Goal: Information Seeking & Learning: Find contact information

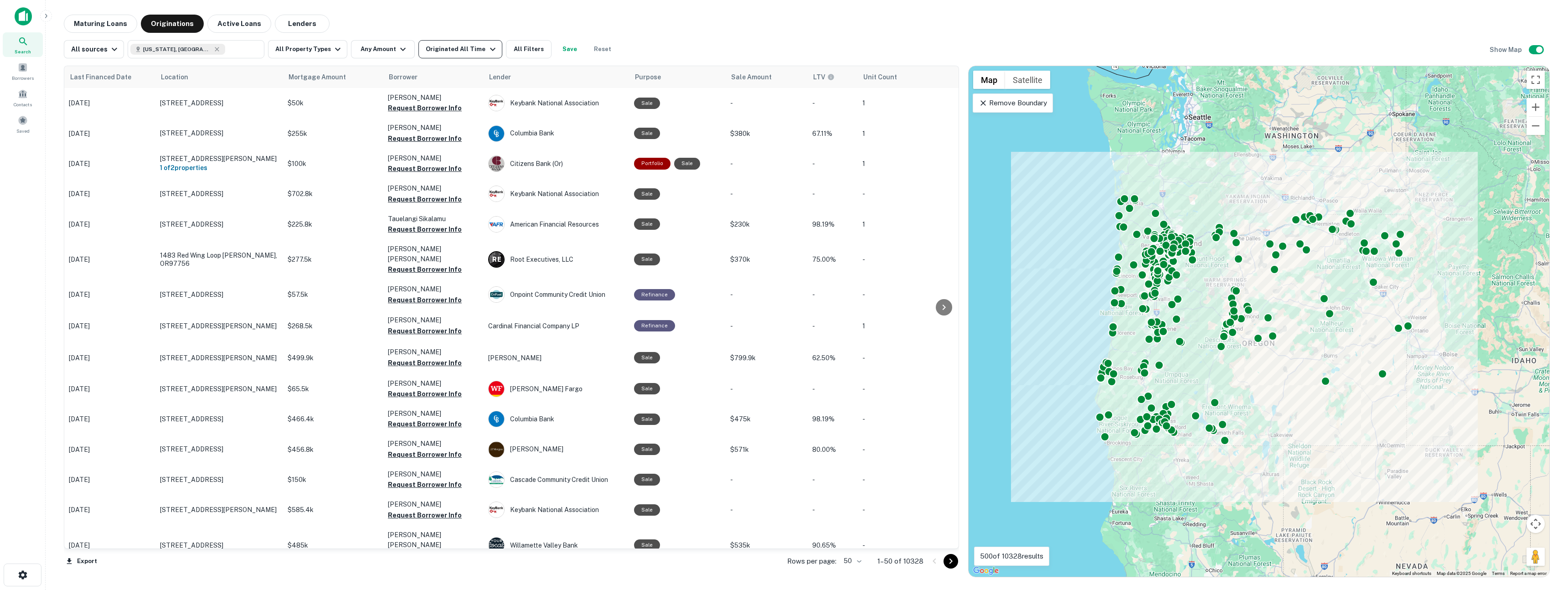
click at [426, 52] on div "Originated All Time" at bounding box center [461, 49] width 72 height 11
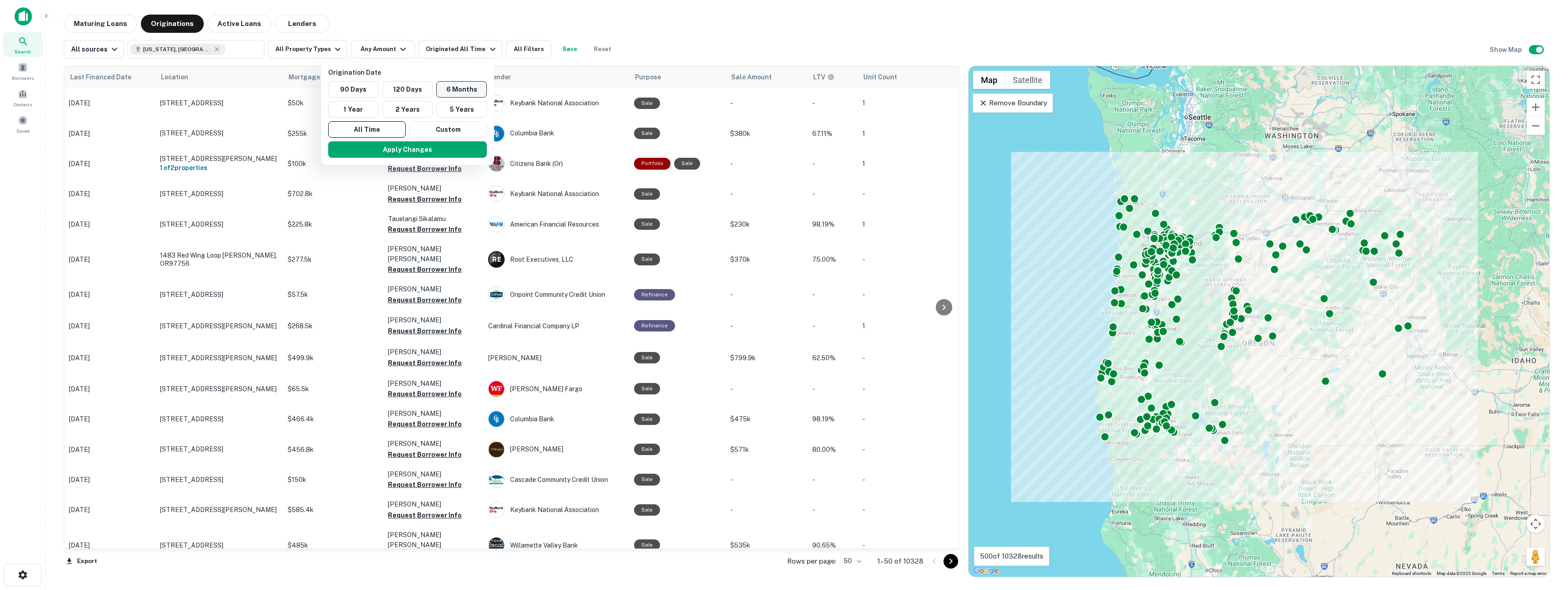
click at [460, 87] on button "6 Months" at bounding box center [461, 89] width 51 height 16
click at [426, 154] on button "Apply Changes" at bounding box center [424, 149] width 159 height 16
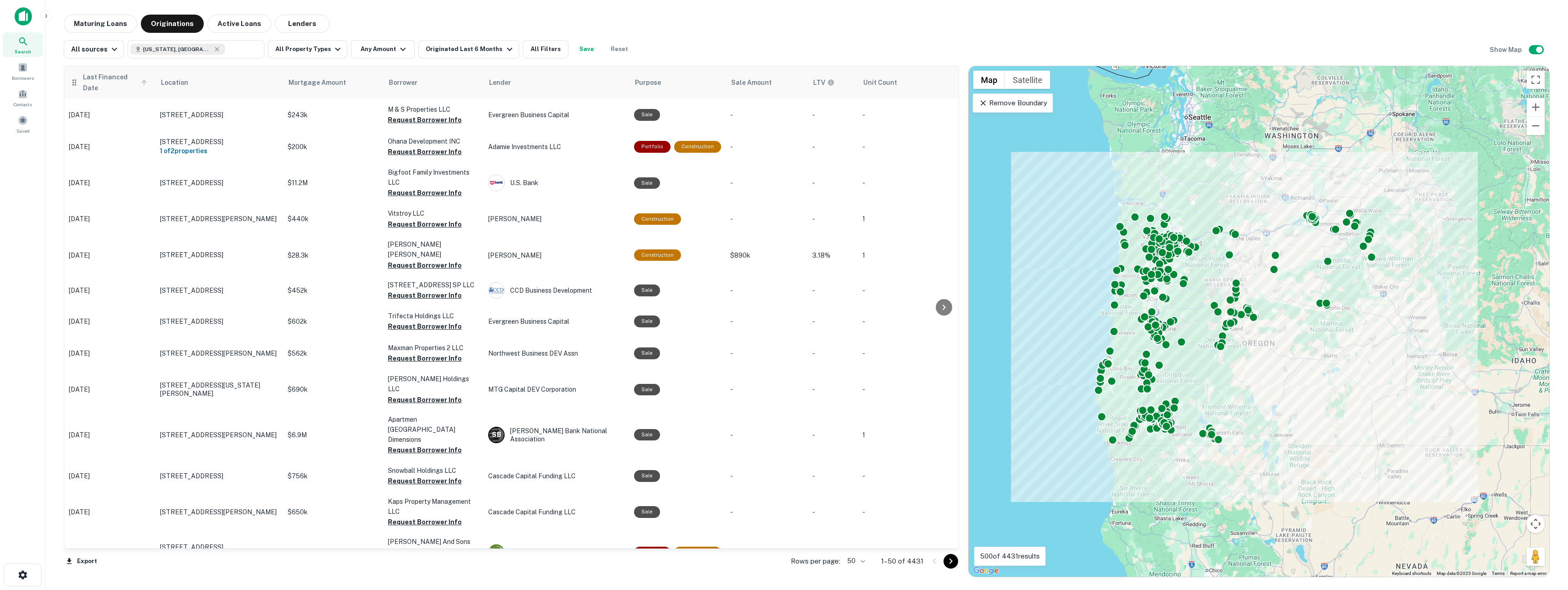
click at [92, 80] on span "Last Financed Date" at bounding box center [116, 82] width 67 height 22
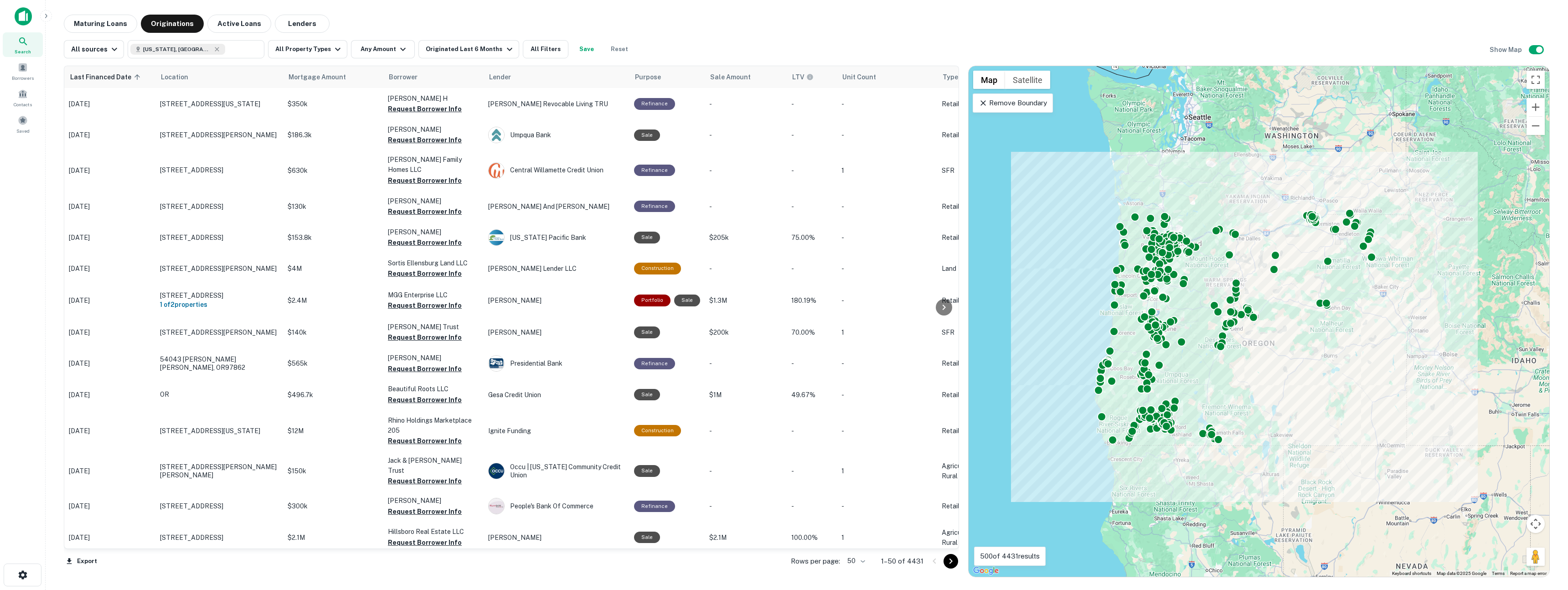
click at [92, 80] on span "Last Financed Date sorted ascending" at bounding box center [107, 77] width 74 height 11
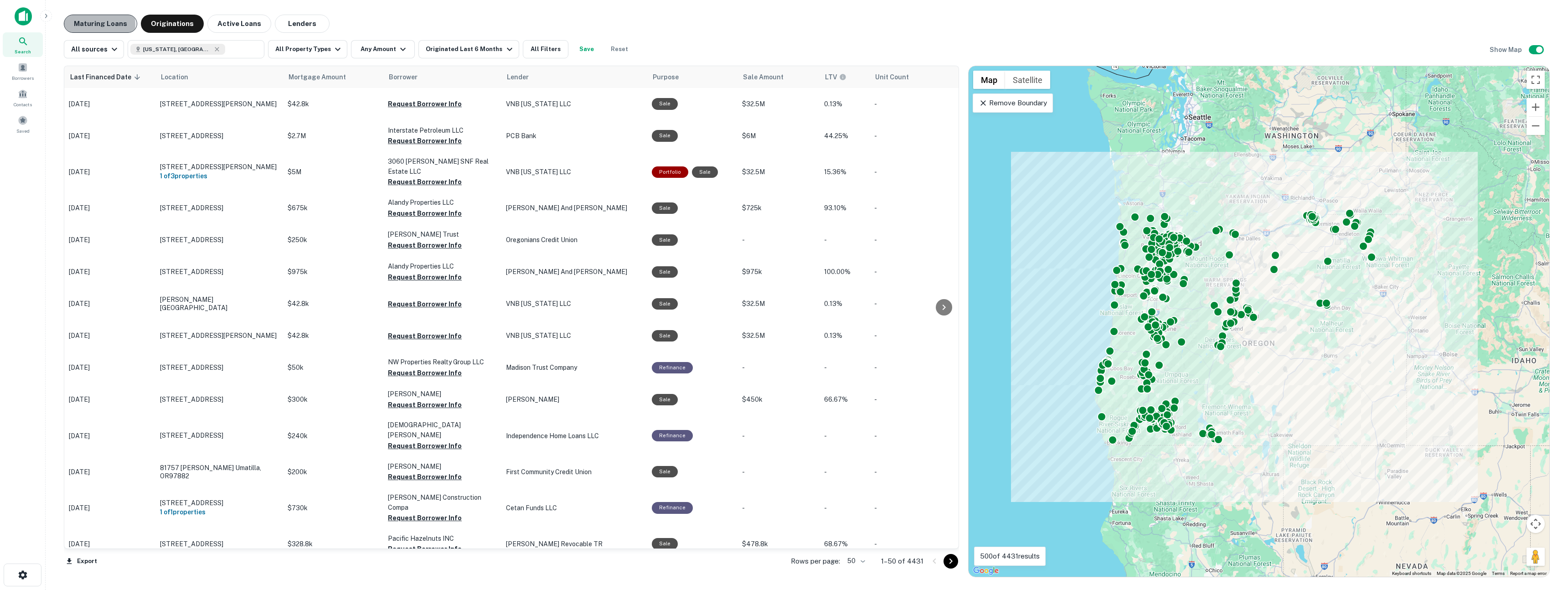
click at [92, 24] on button "Maturing Loans" at bounding box center [100, 23] width 74 height 18
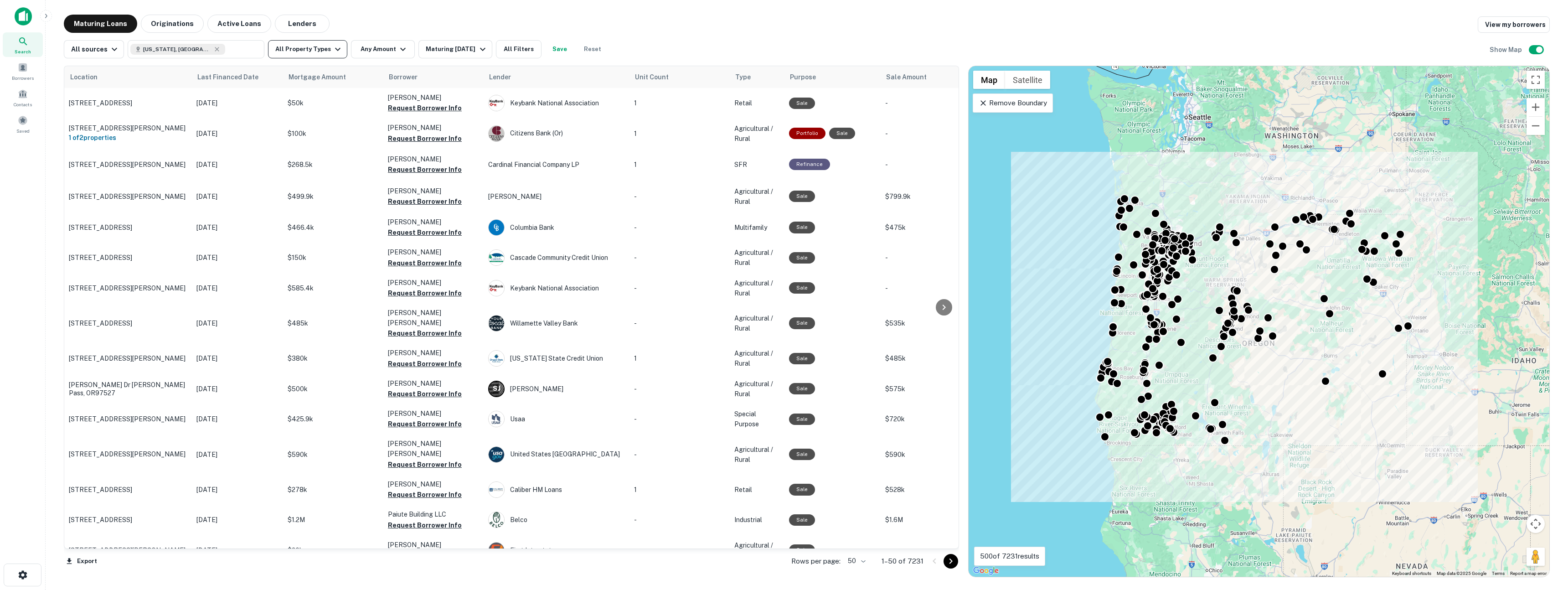
click at [320, 50] on button "All Property Types" at bounding box center [307, 49] width 79 height 18
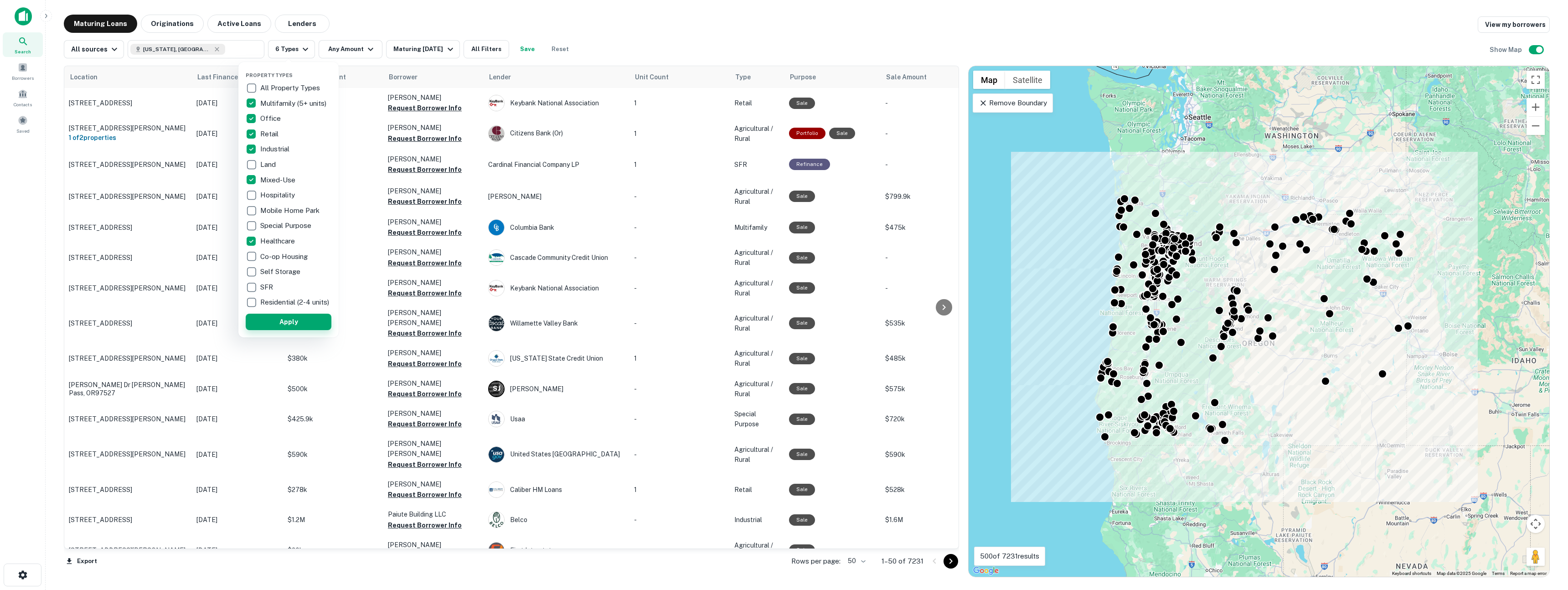
click at [292, 330] on button "Apply" at bounding box center [288, 322] width 86 height 16
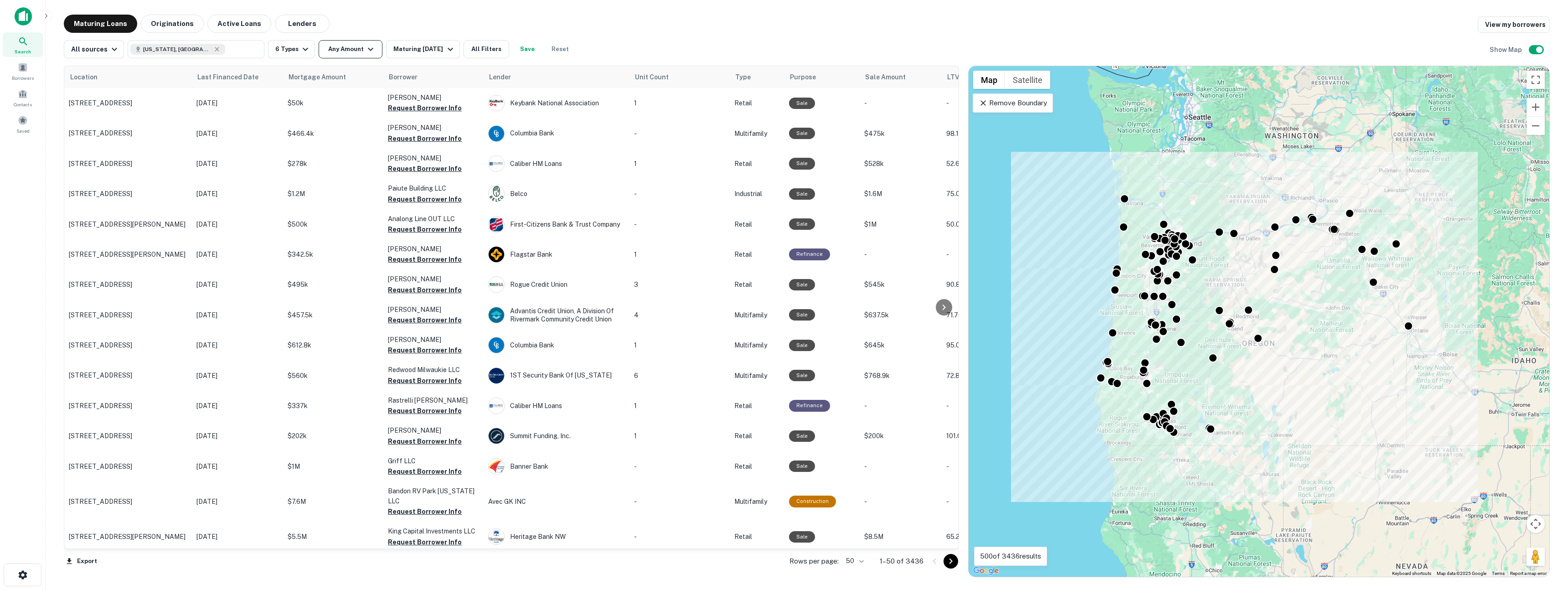
click at [353, 49] on button "Any Amount" at bounding box center [351, 49] width 64 height 18
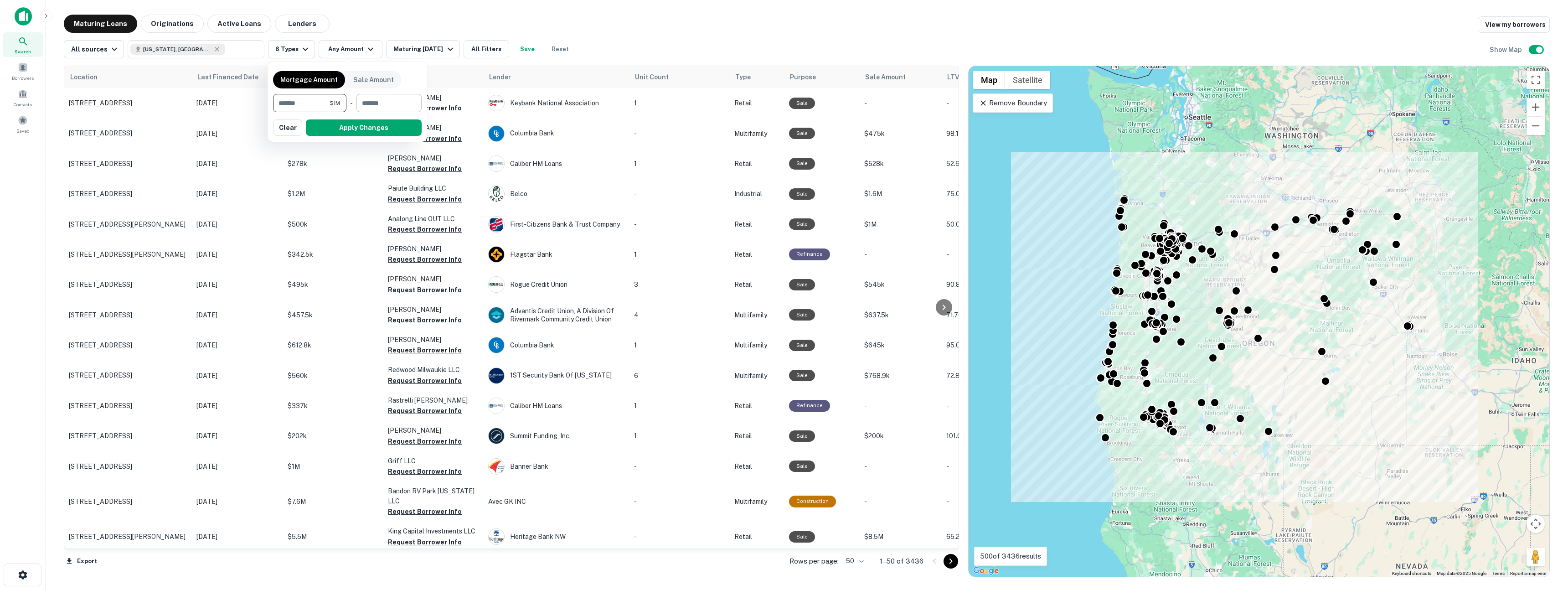
type input "*******"
click at [378, 106] on input "number" at bounding box center [386, 102] width 59 height 18
click at [288, 106] on input "*******" at bounding box center [301, 102] width 57 height 18
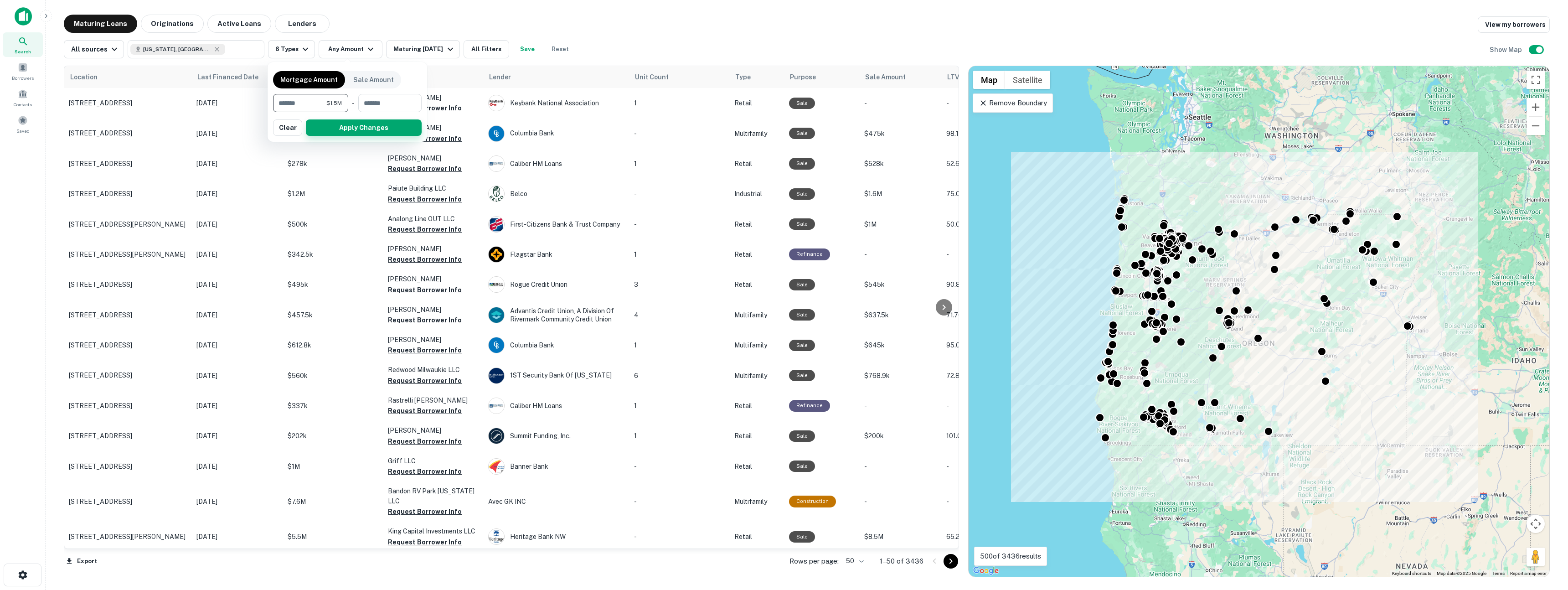
type input "*******"
click at [325, 126] on button "Apply Changes" at bounding box center [364, 127] width 116 height 16
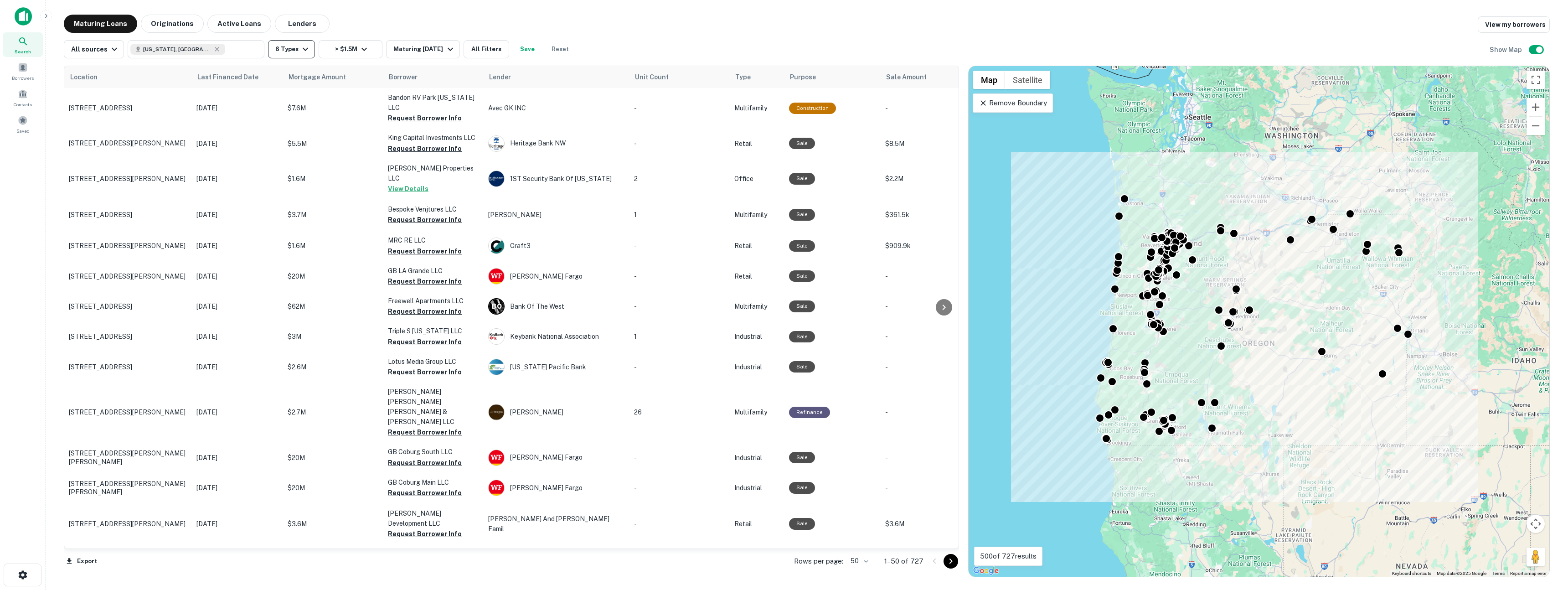
click at [300, 53] on icon "button" at bounding box center [306, 49] width 11 height 11
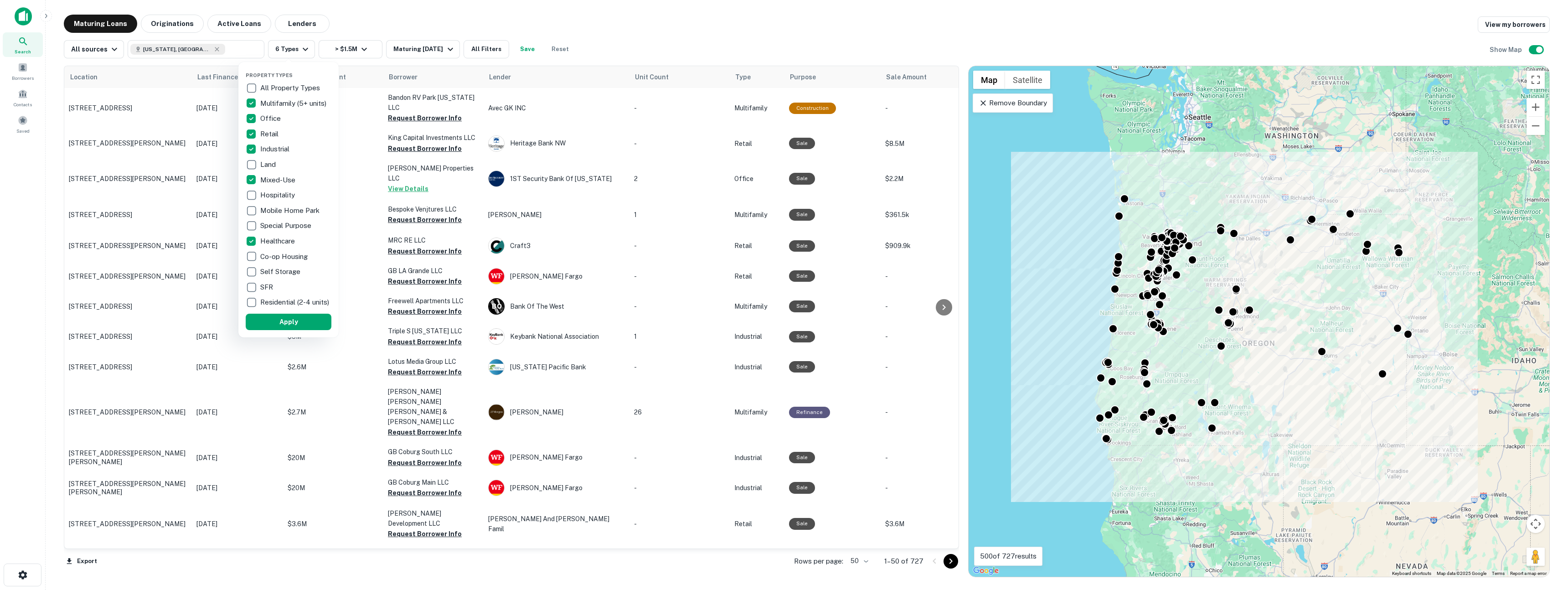
drag, startPoint x: 263, startPoint y: 104, endPoint x: 270, endPoint y: 134, distance: 30.8
click at [263, 104] on p "Multifamily (5+ units)" at bounding box center [294, 104] width 68 height 11
click at [298, 325] on button "Apply" at bounding box center [288, 322] width 86 height 16
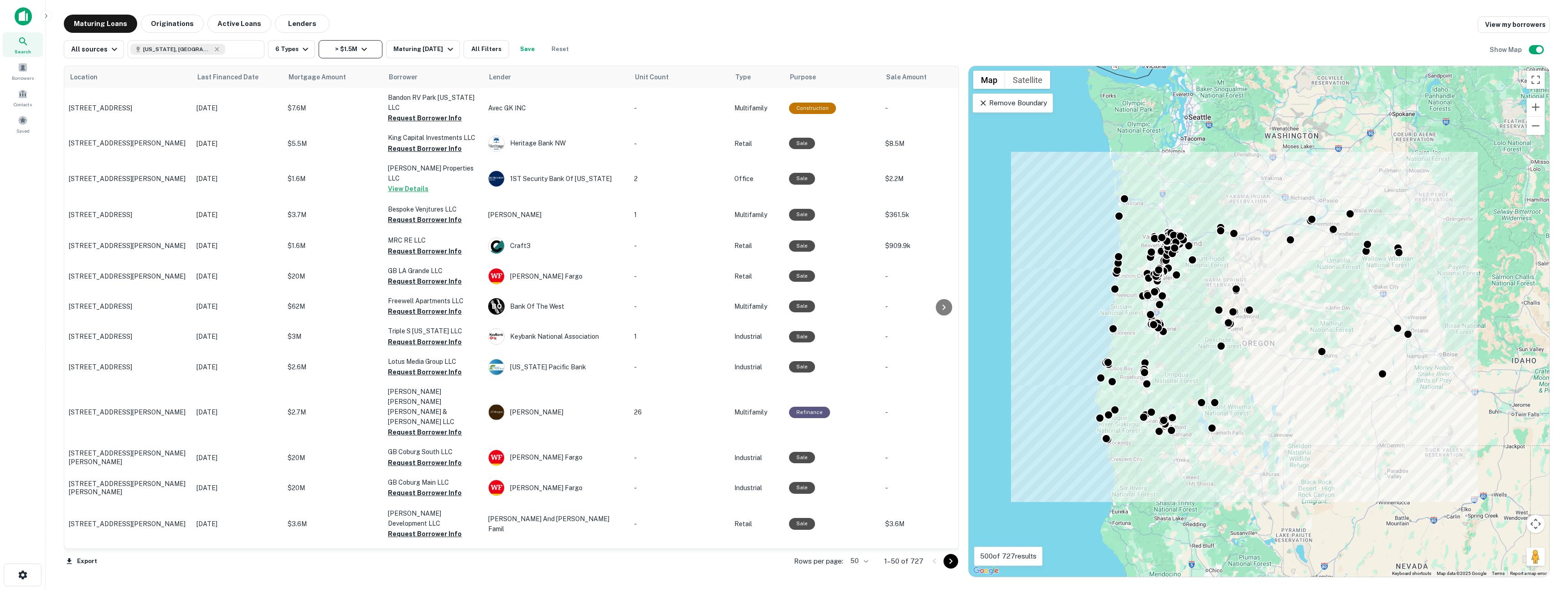
click at [353, 49] on button "> $1.5M" at bounding box center [351, 49] width 64 height 18
click at [375, 104] on input "number" at bounding box center [386, 102] width 57 height 18
type input "********"
click at [363, 127] on button "Apply Changes" at bounding box center [364, 127] width 116 height 16
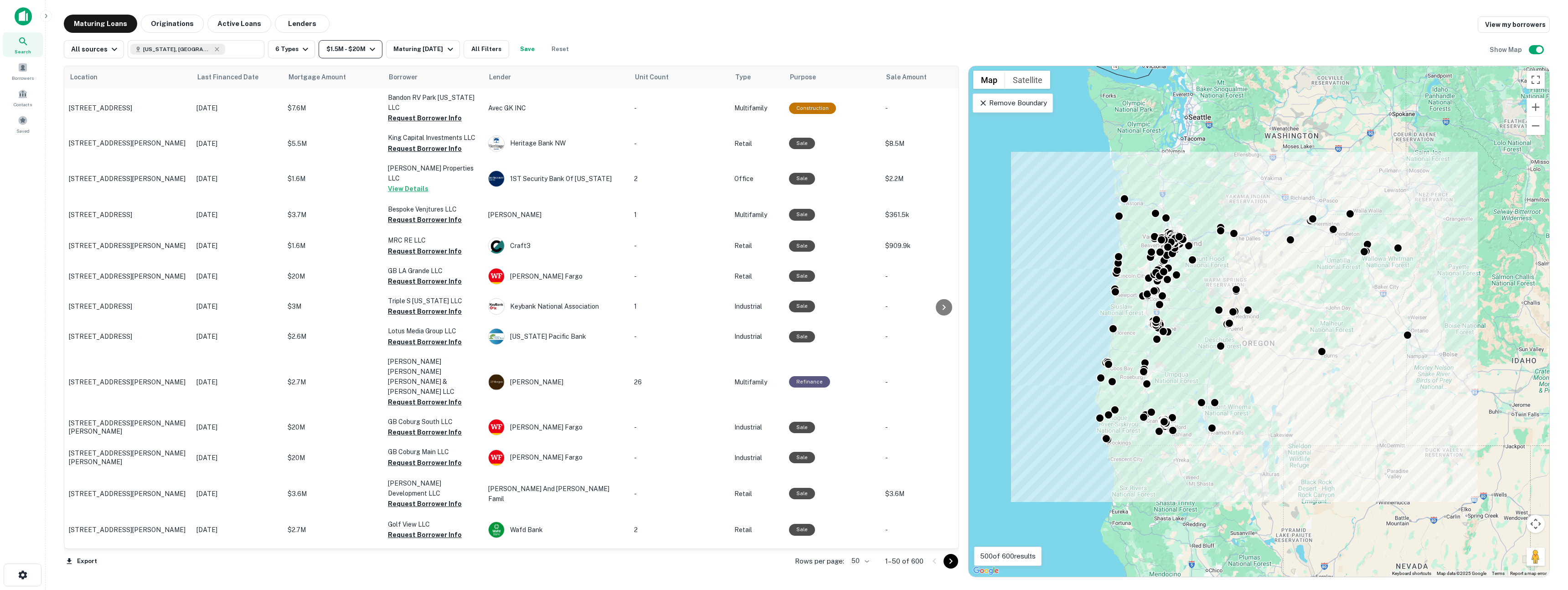
click at [361, 50] on button "$1.5M - $20M" at bounding box center [351, 49] width 64 height 18
click at [375, 104] on input "********" at bounding box center [376, 102] width 47 height 18
click at [369, 129] on button "Apply Changes" at bounding box center [364, 127] width 116 height 16
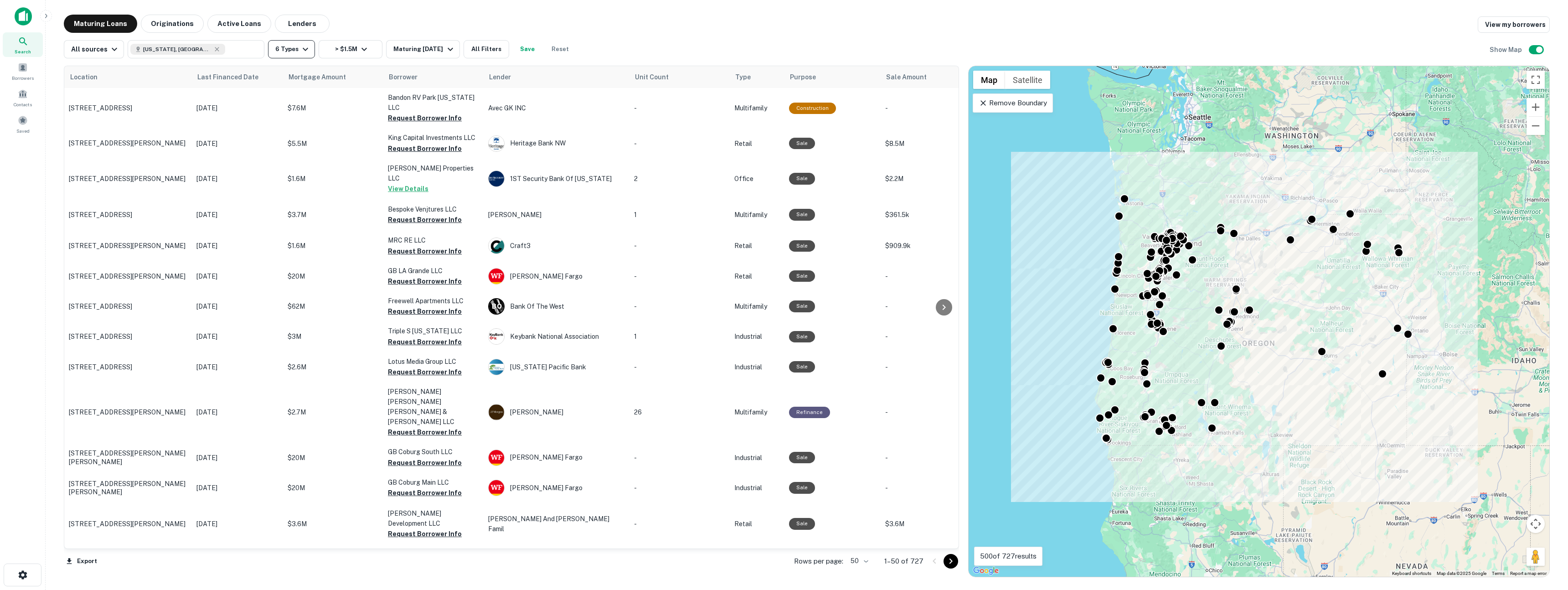
click at [294, 52] on button "6 Types" at bounding box center [291, 49] width 47 height 18
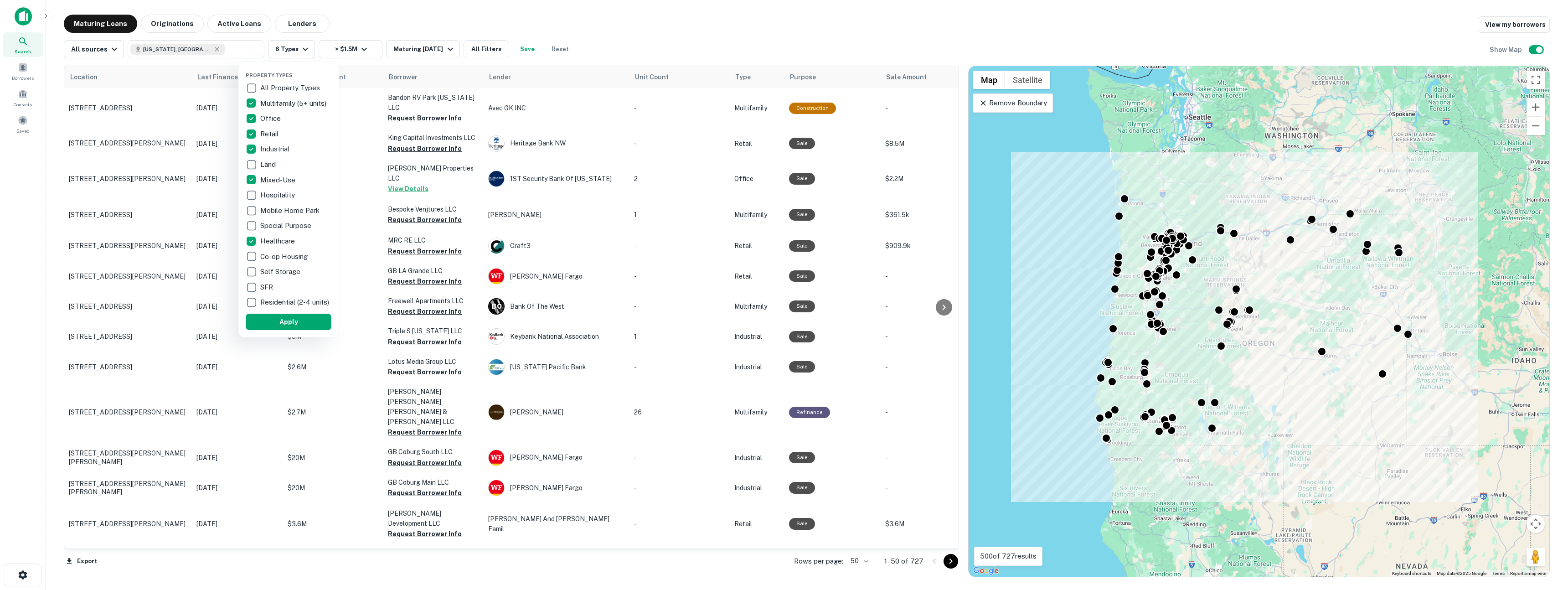
click at [274, 197] on p "Hospitality" at bounding box center [278, 195] width 36 height 11
drag, startPoint x: 278, startPoint y: 272, endPoint x: 298, endPoint y: 310, distance: 42.9
click at [278, 272] on p "Self Storage" at bounding box center [281, 272] width 42 height 11
click at [298, 325] on button "Apply" at bounding box center [288, 322] width 86 height 16
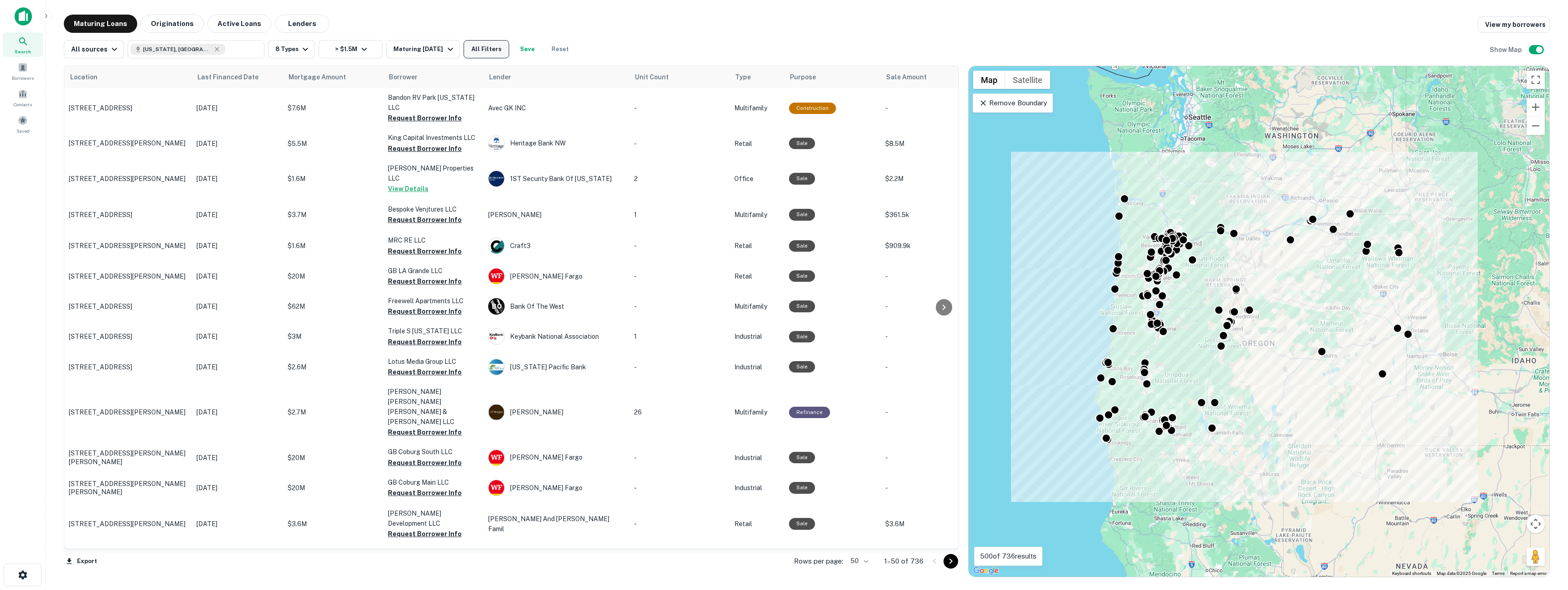
click at [498, 52] on button "All Filters" at bounding box center [486, 49] width 46 height 18
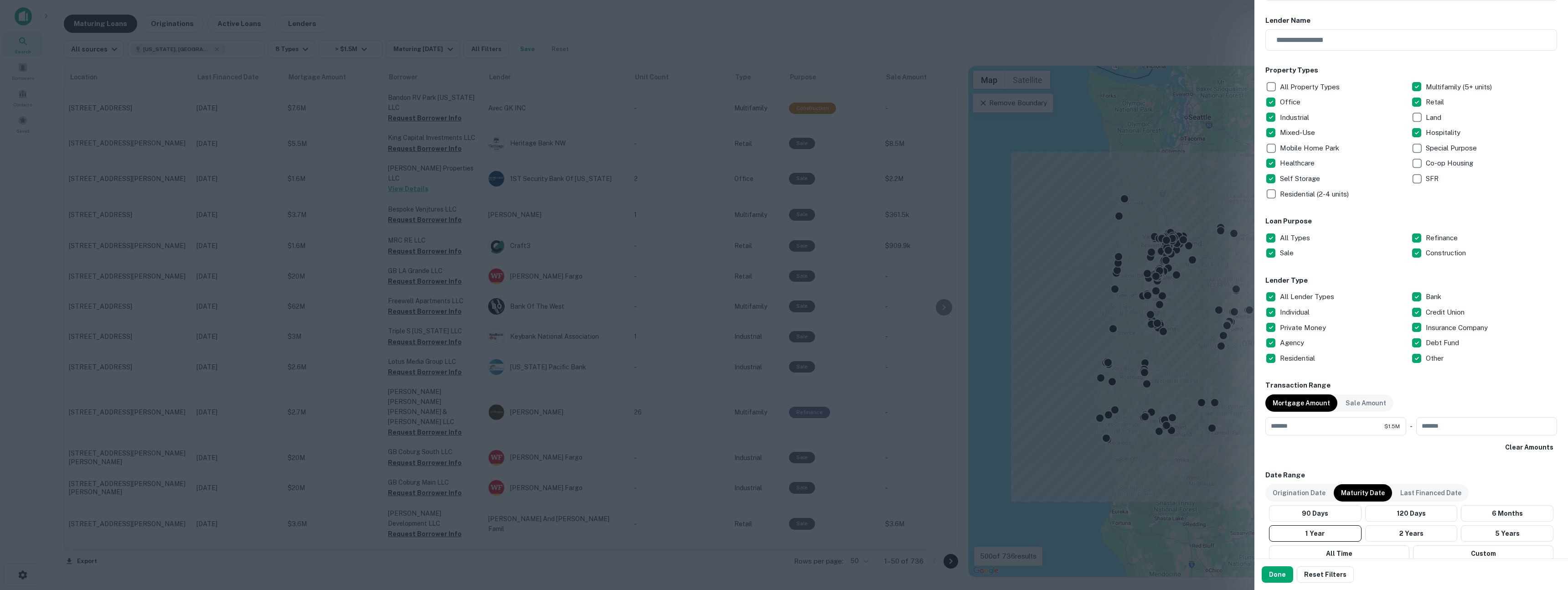
scroll to position [96, 0]
click at [1276, 571] on button "Done" at bounding box center [1278, 574] width 31 height 16
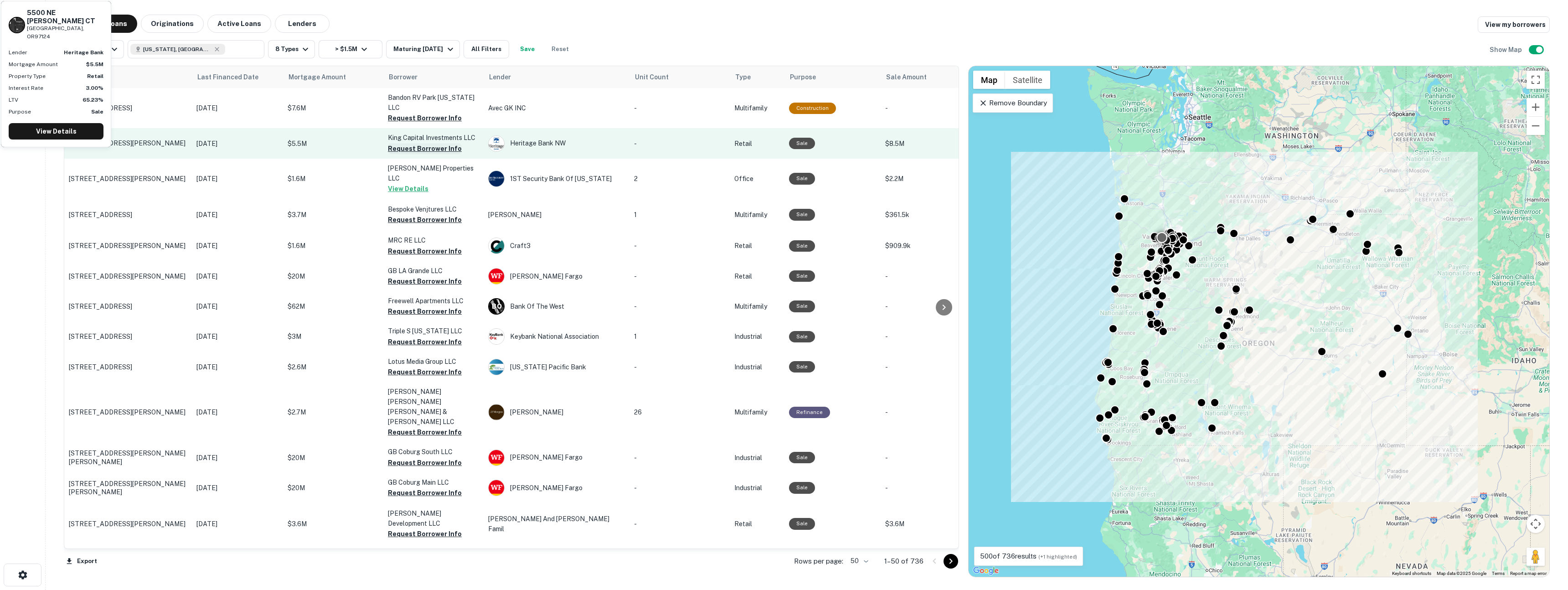
click at [398, 143] on button "Request Borrower Info" at bounding box center [425, 149] width 74 height 11
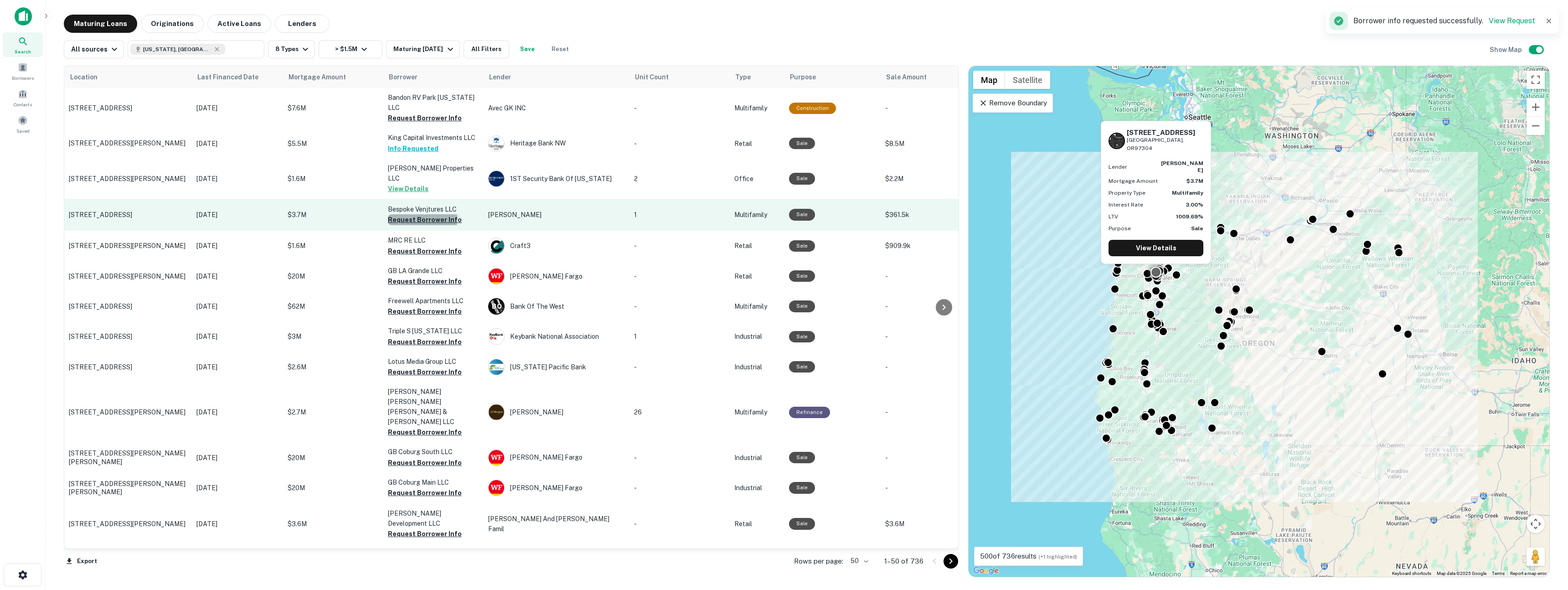
click at [393, 214] on button "Request Borrower Info" at bounding box center [425, 220] width 74 height 11
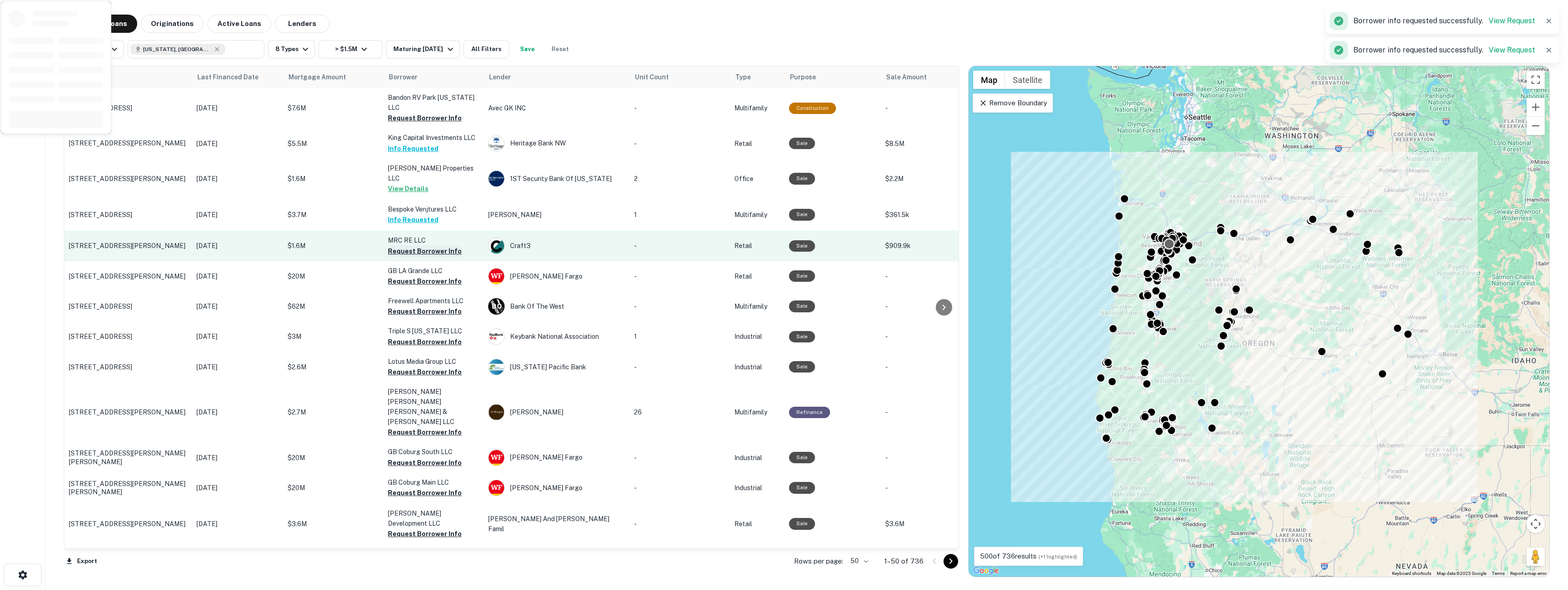
click at [400, 246] on button "Request Borrower Info" at bounding box center [425, 252] width 74 height 11
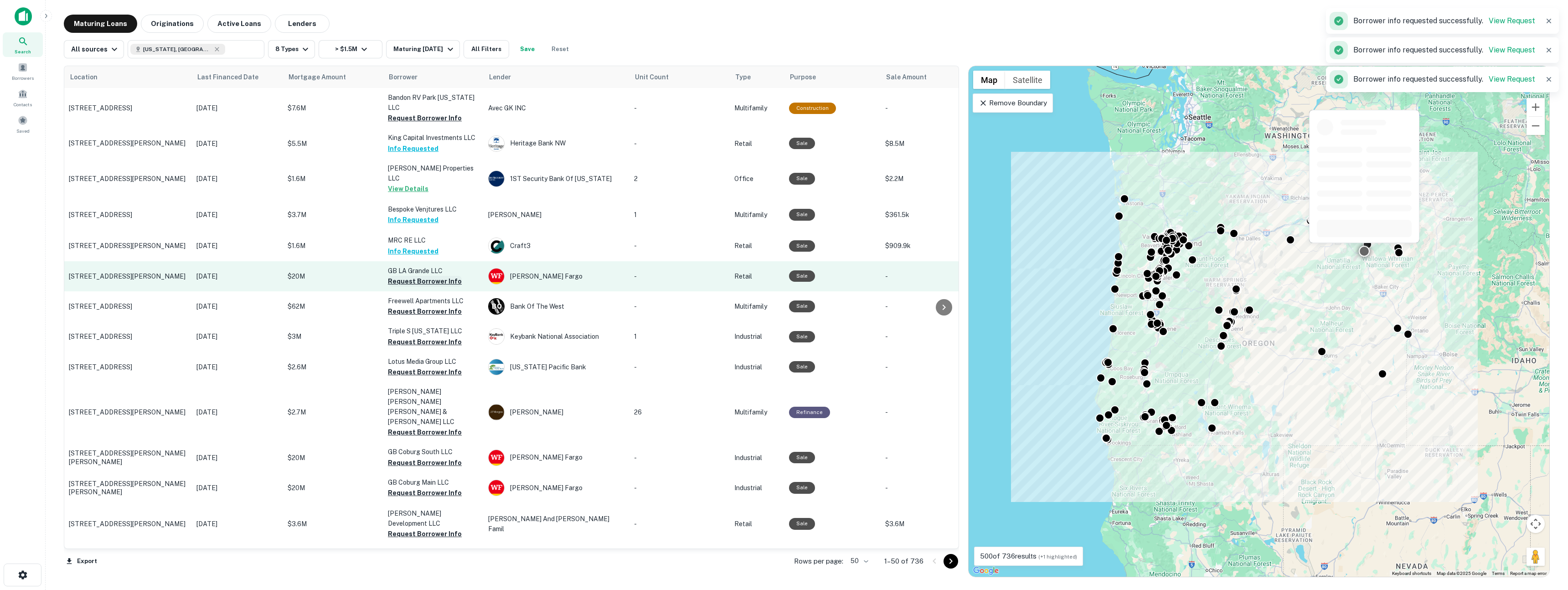
click at [404, 276] on button "Request Borrower Info" at bounding box center [425, 282] width 74 height 11
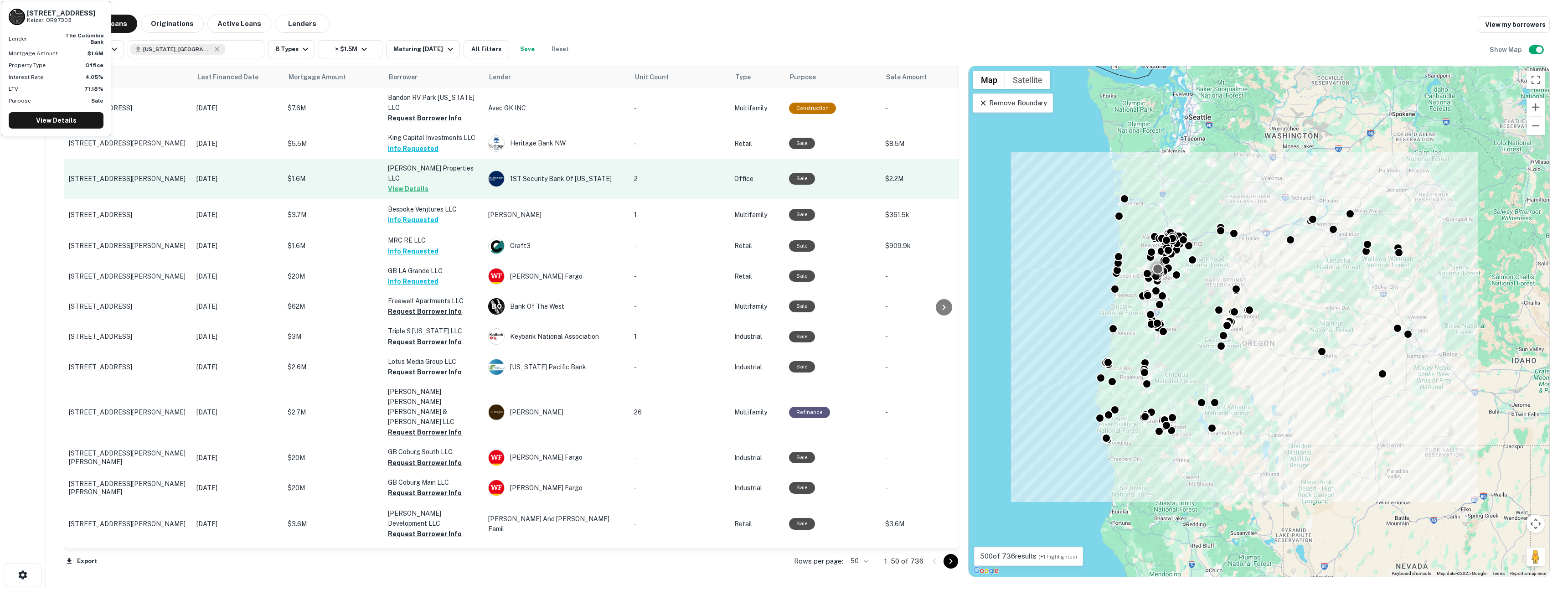
click at [352, 174] on p "$1.6M" at bounding box center [333, 179] width 91 height 10
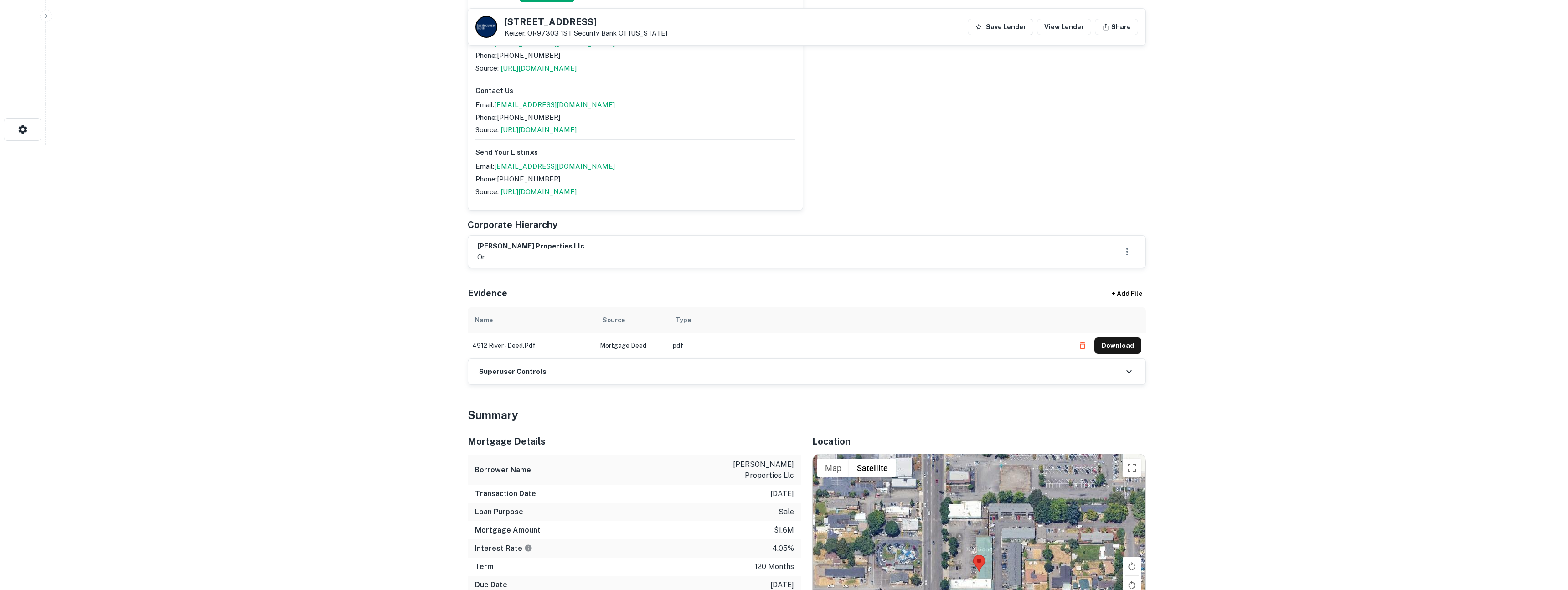
scroll to position [447, 0]
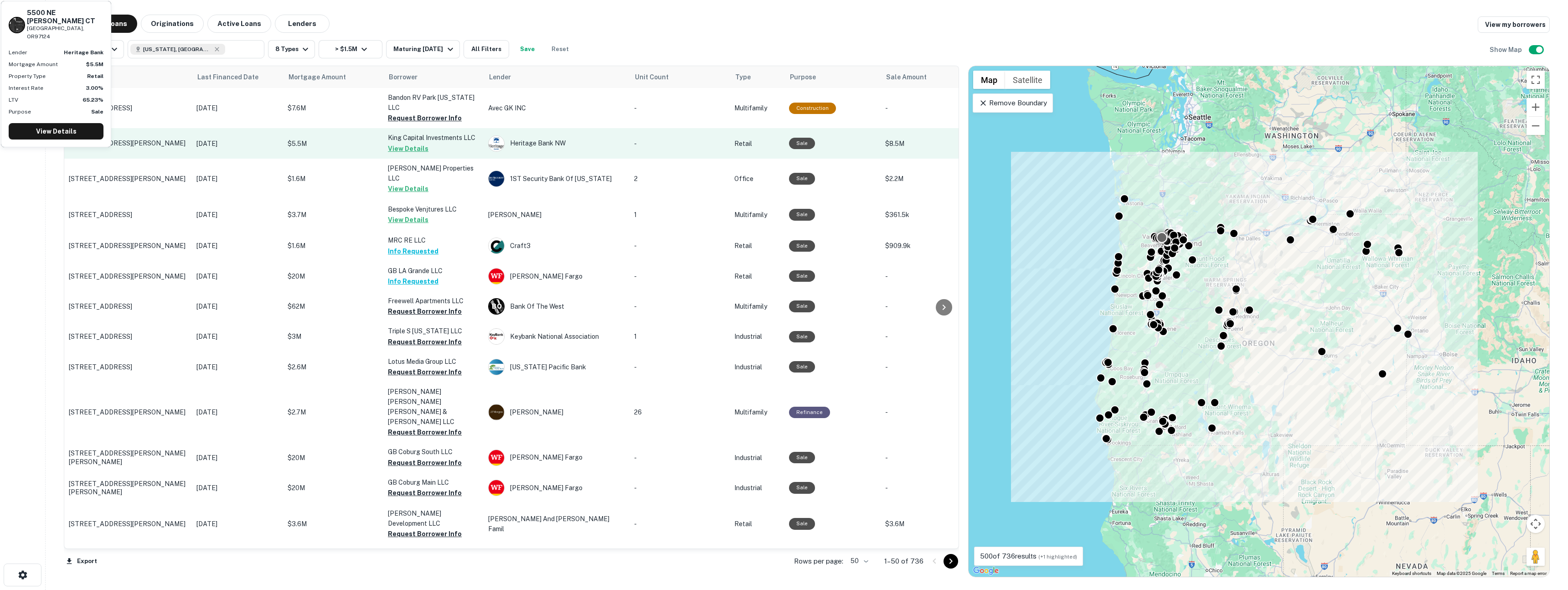
click at [354, 139] on p "$5.5M" at bounding box center [333, 144] width 91 height 10
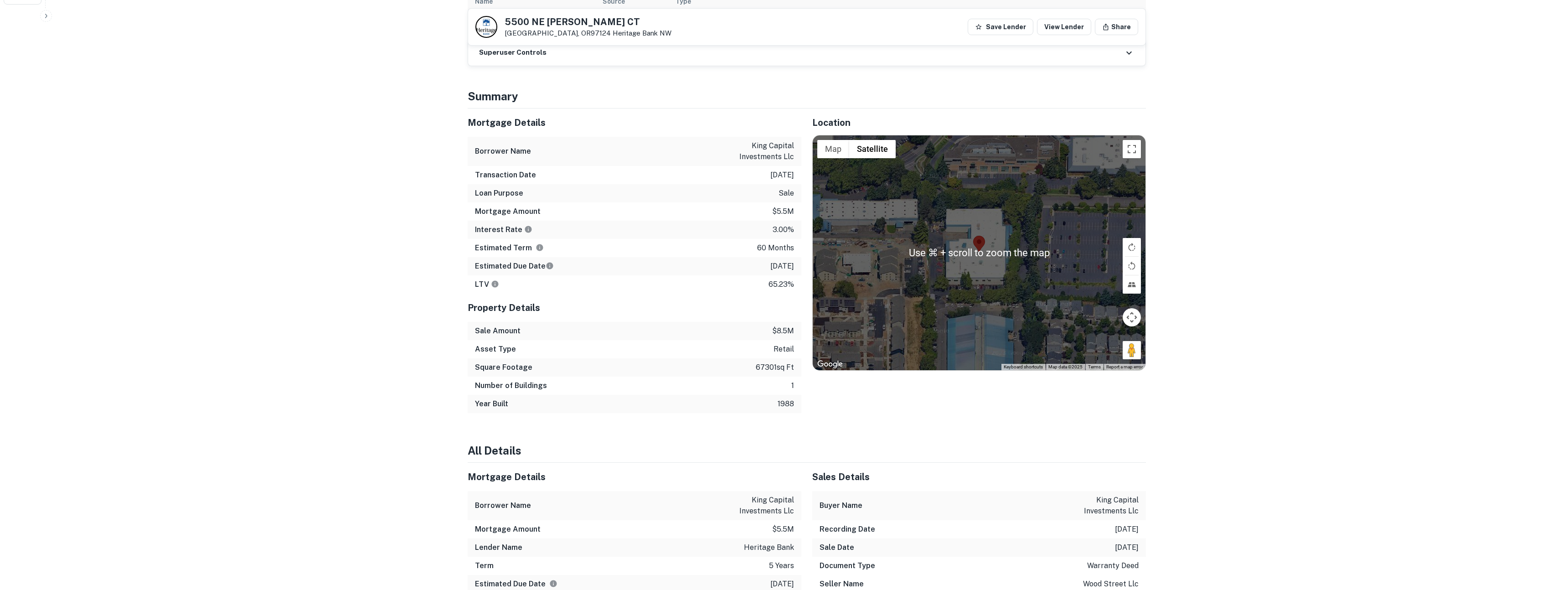
scroll to position [616, 0]
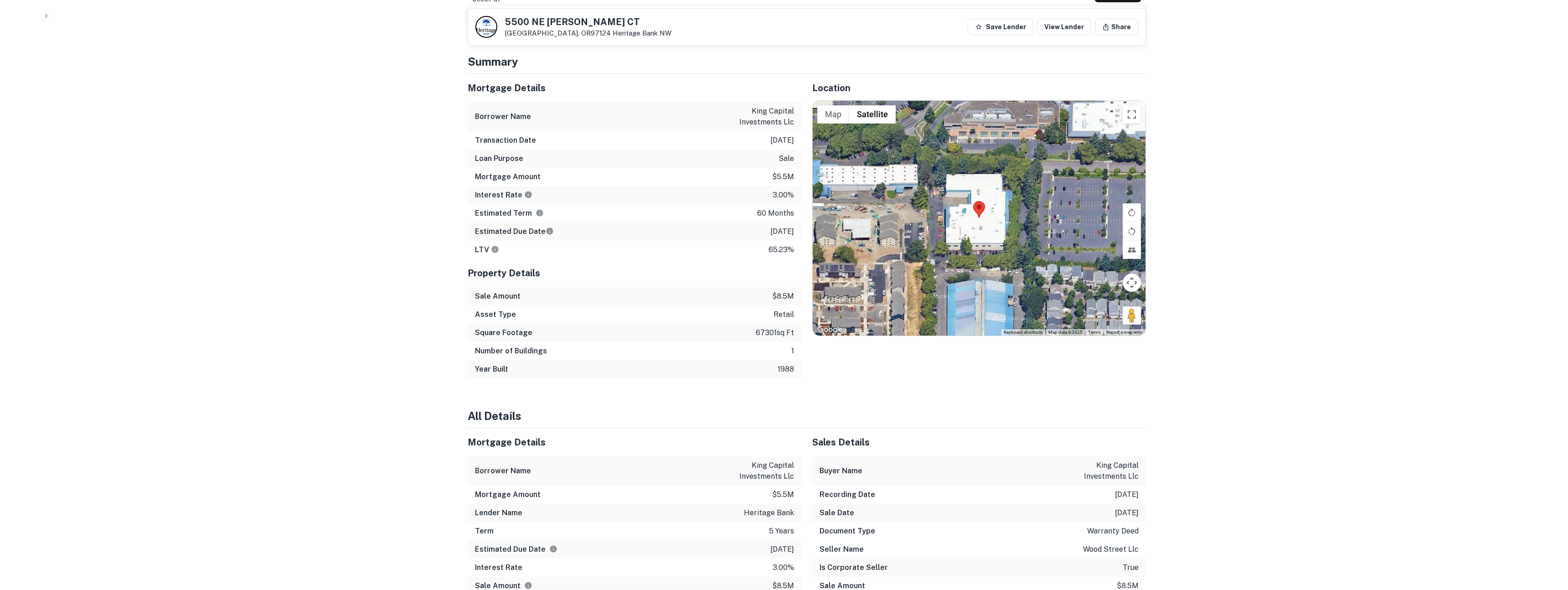
click at [782, 142] on p "8/13/2020" at bounding box center [782, 140] width 24 height 11
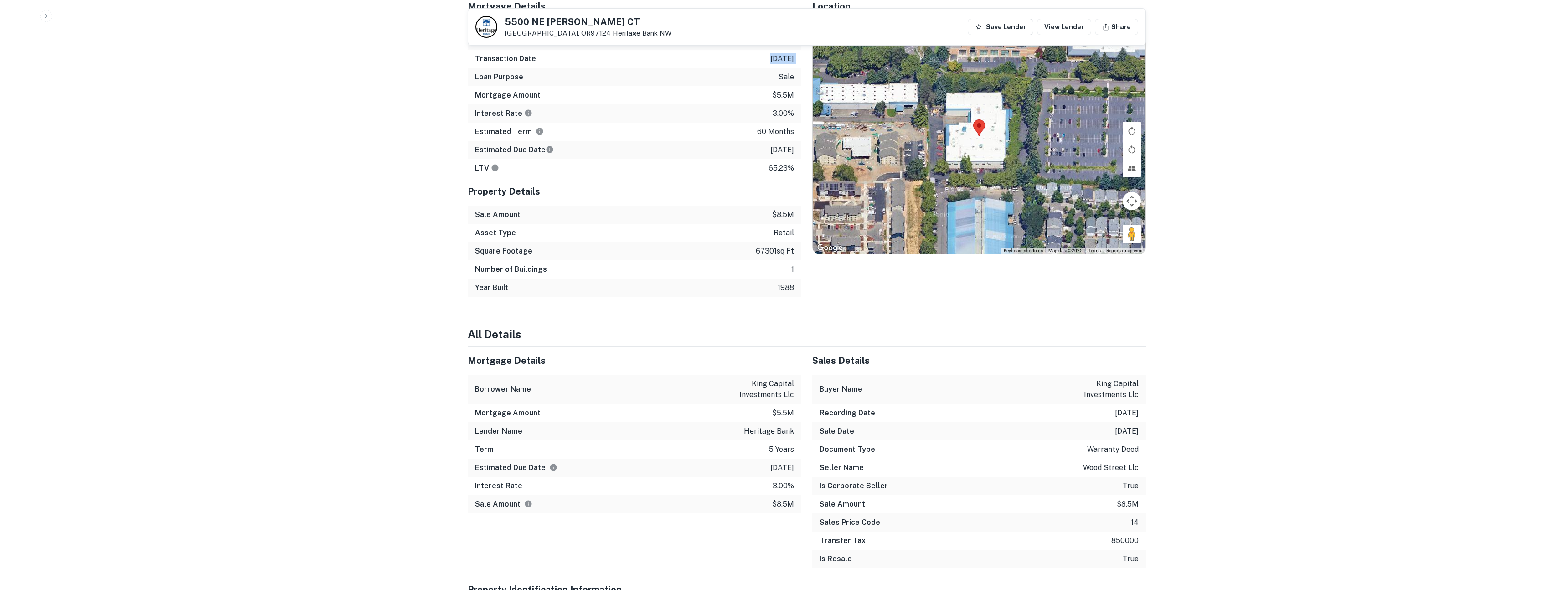
scroll to position [710, 0]
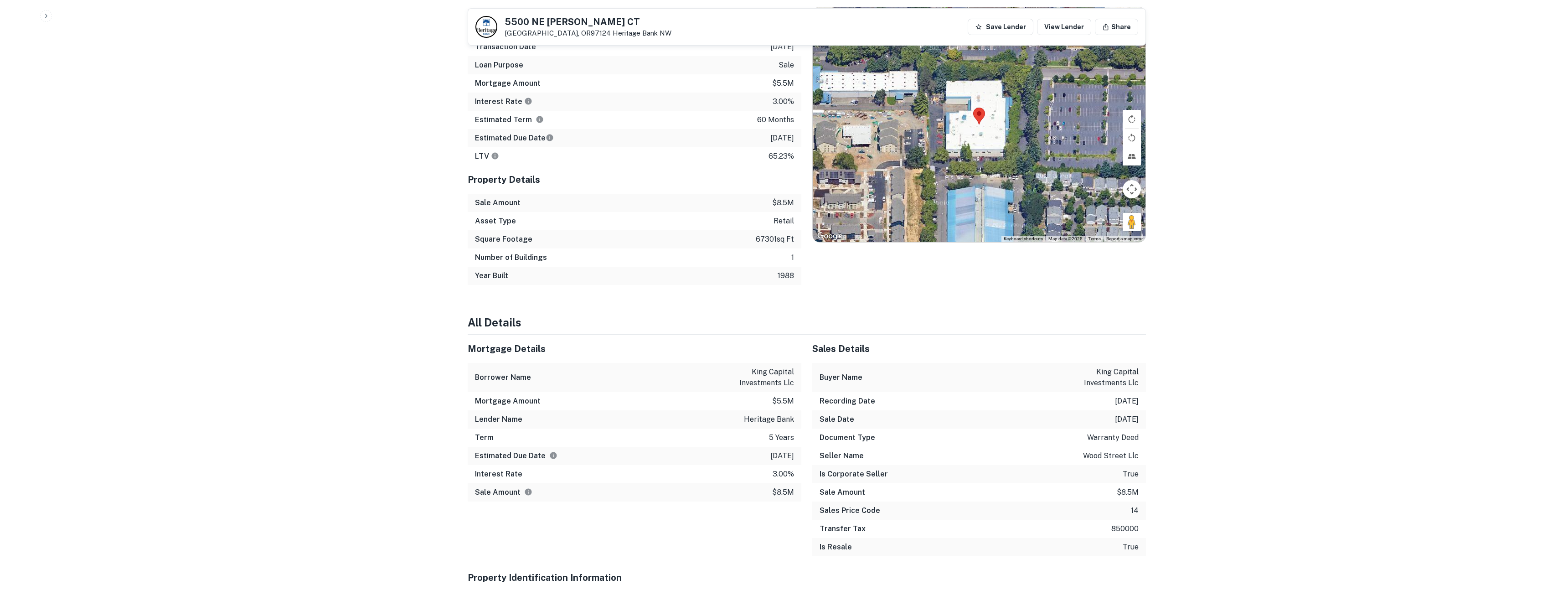
click at [773, 197] on p "$8.5m" at bounding box center [783, 203] width 22 height 11
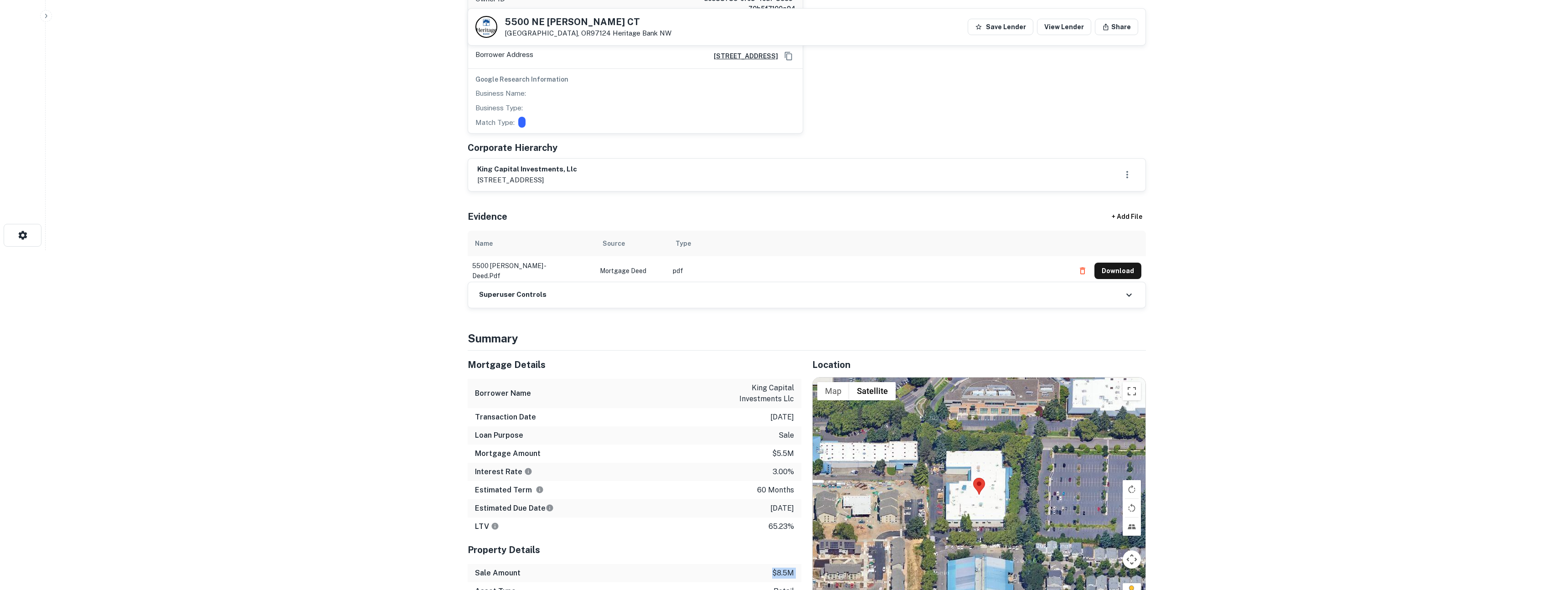
scroll to position [356, 0]
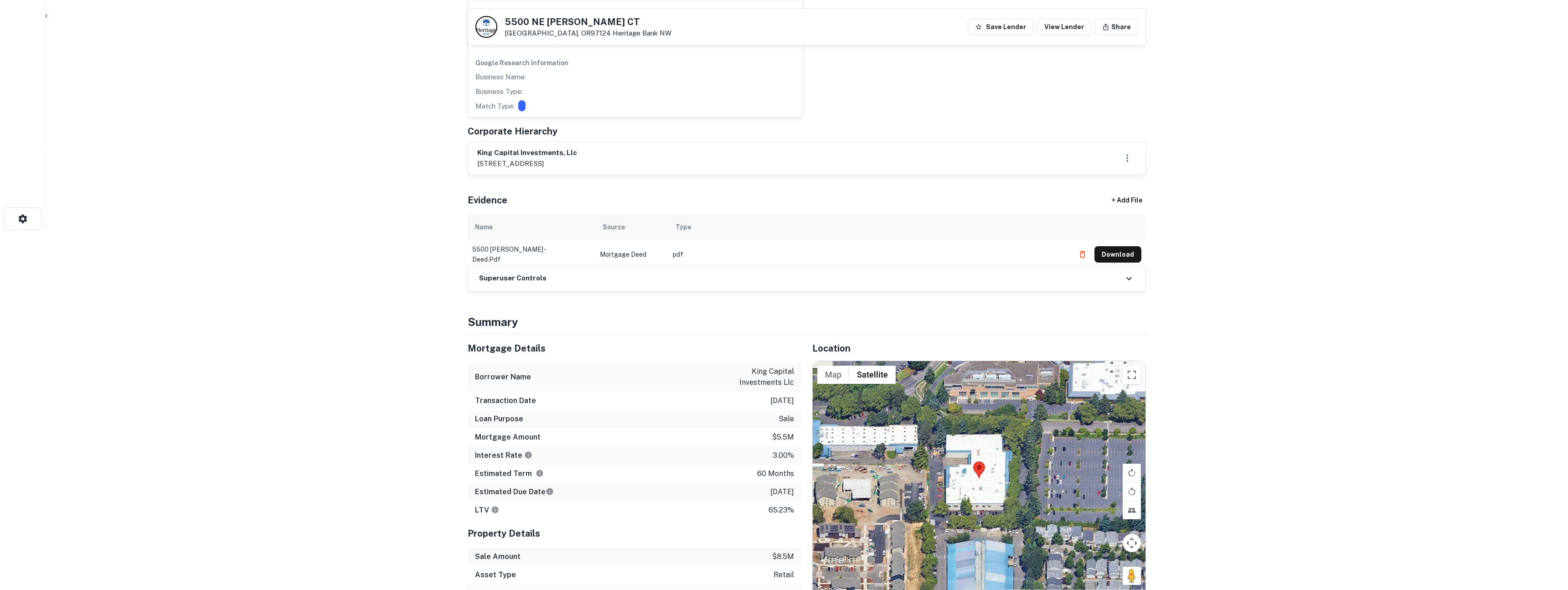
click at [775, 493] on p "8/13/2025" at bounding box center [782, 492] width 24 height 11
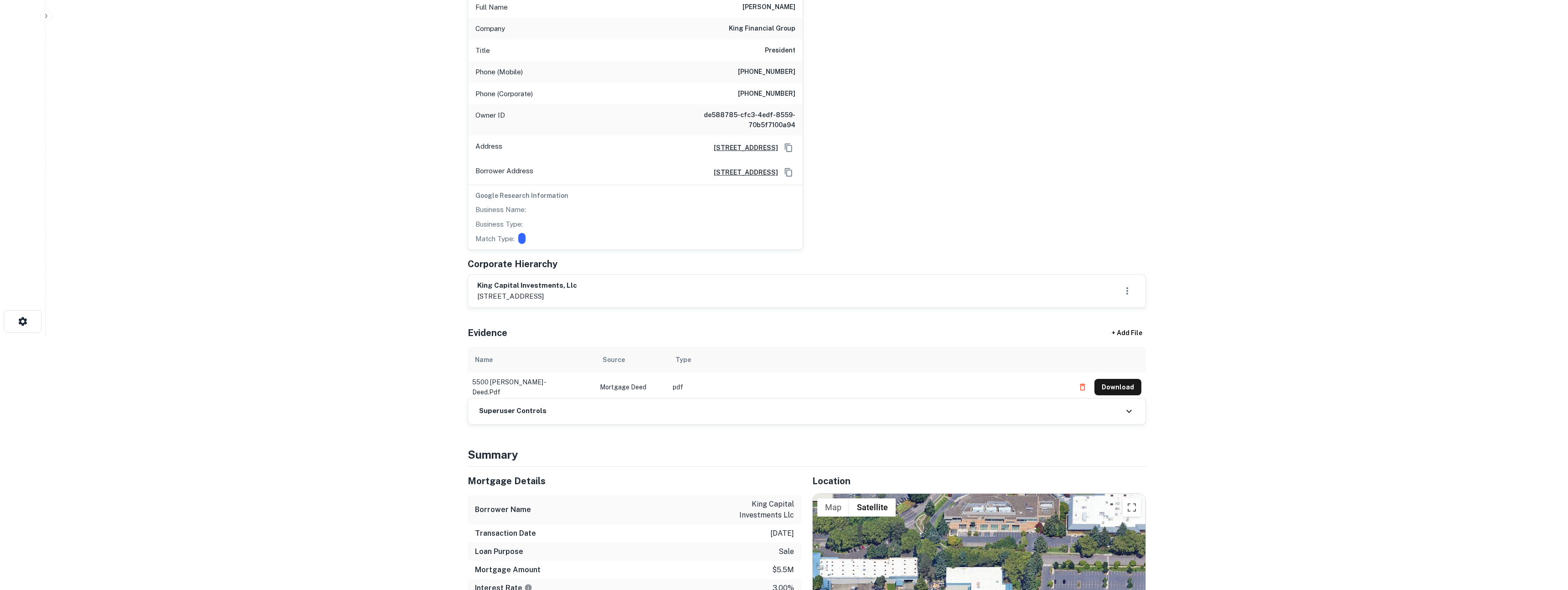
scroll to position [0, 0]
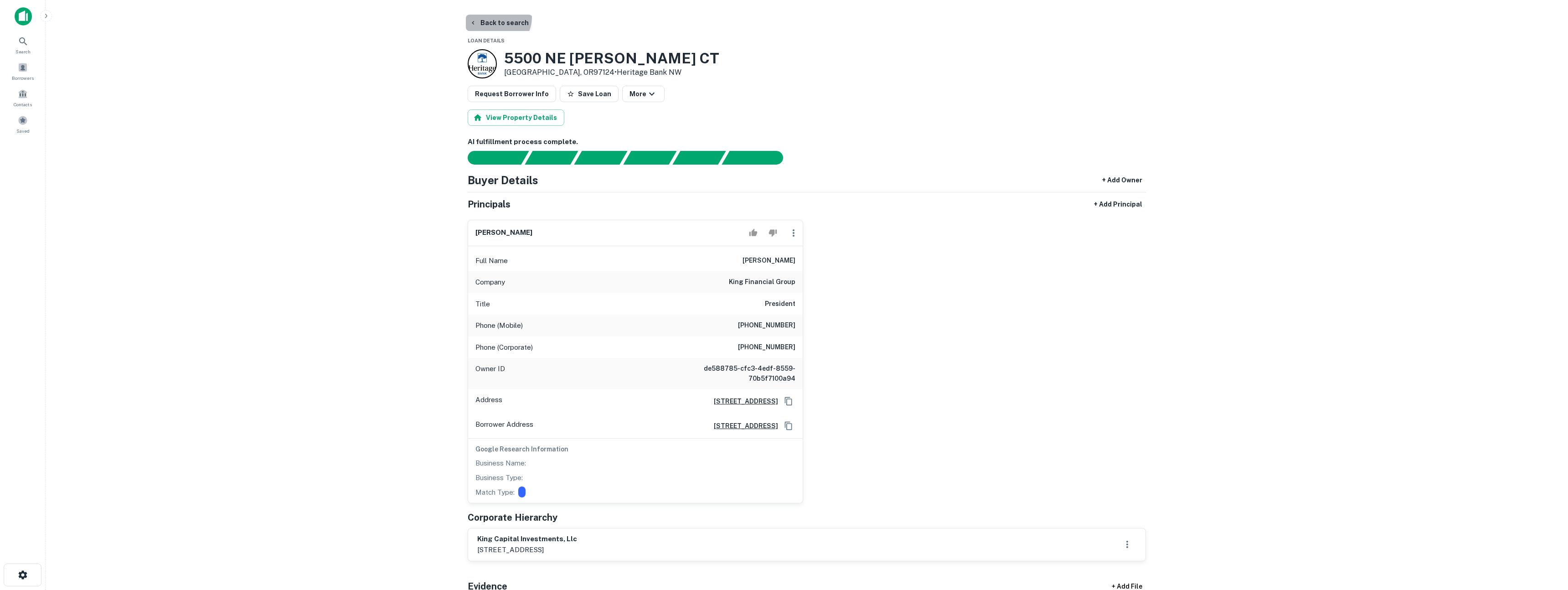
click at [492, 17] on button "Back to search" at bounding box center [499, 22] width 67 height 16
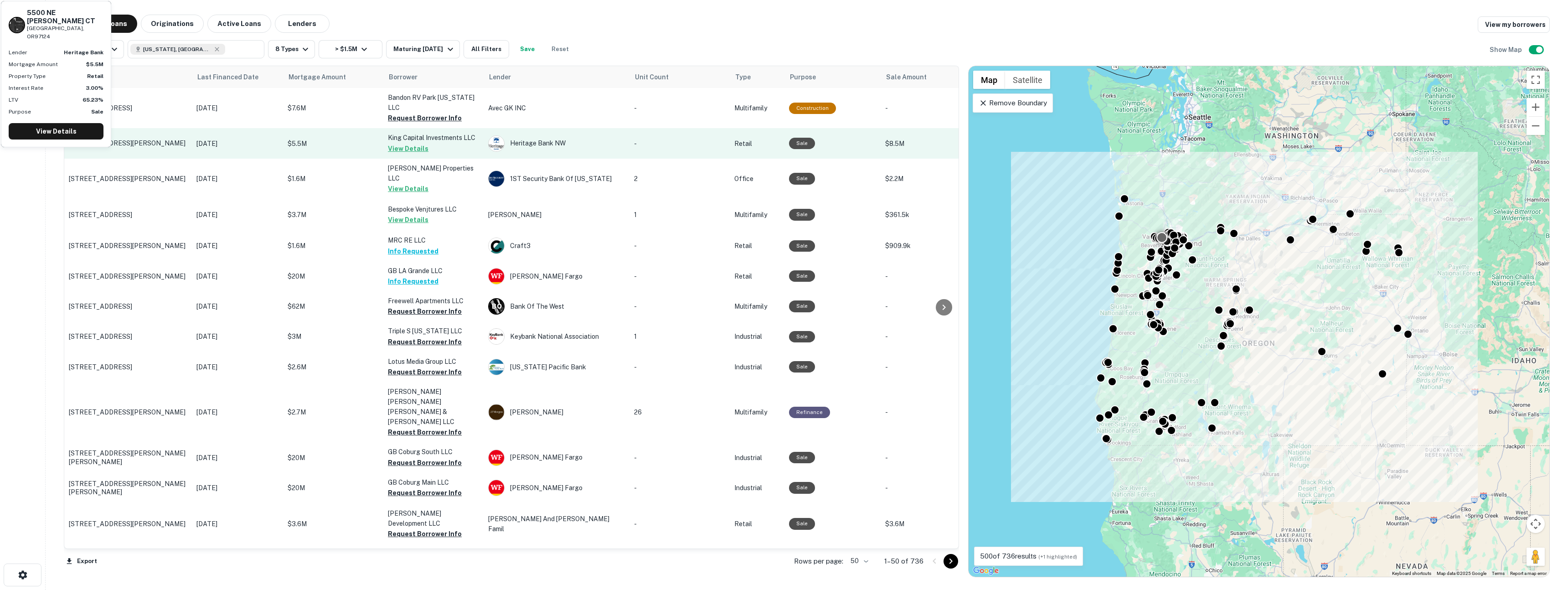
click at [346, 139] on p "$5.5M" at bounding box center [333, 144] width 91 height 10
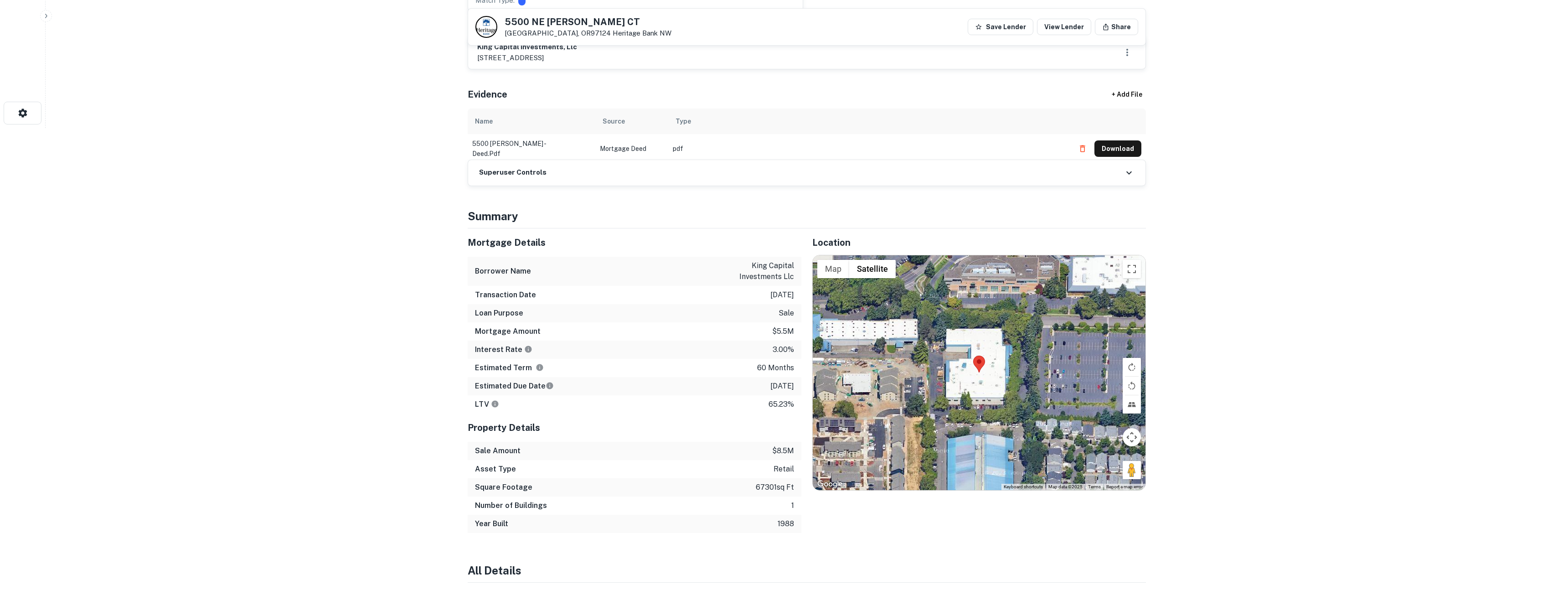
scroll to position [468, 0]
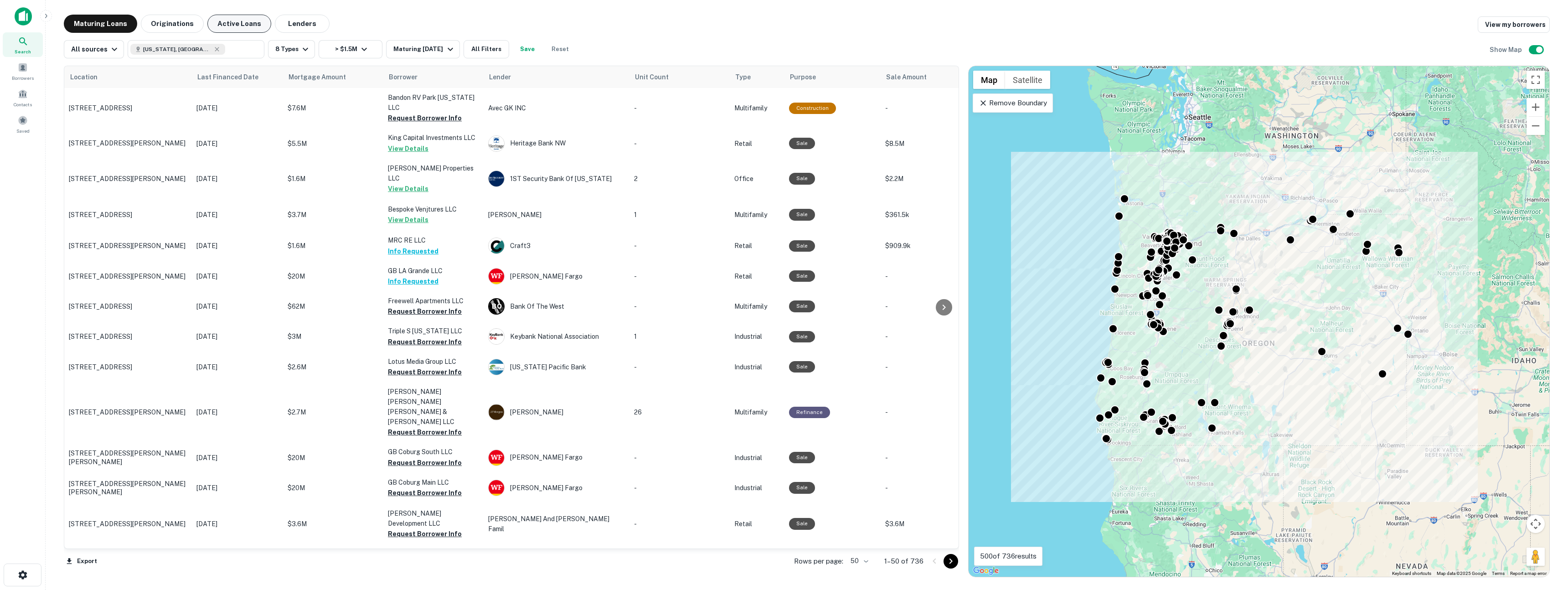
click at [246, 26] on button "Active Loans" at bounding box center [239, 23] width 64 height 18
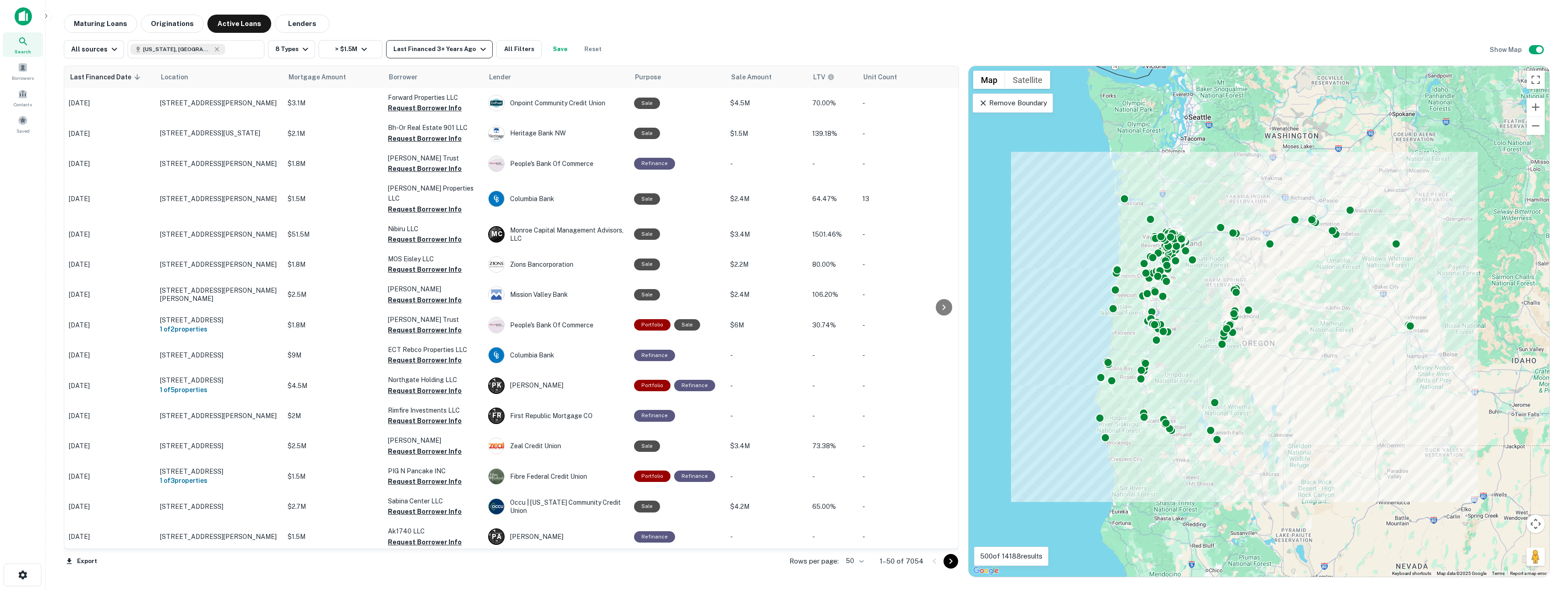
click at [432, 44] on div "Last Financed 3+ Years Ago" at bounding box center [441, 49] width 95 height 11
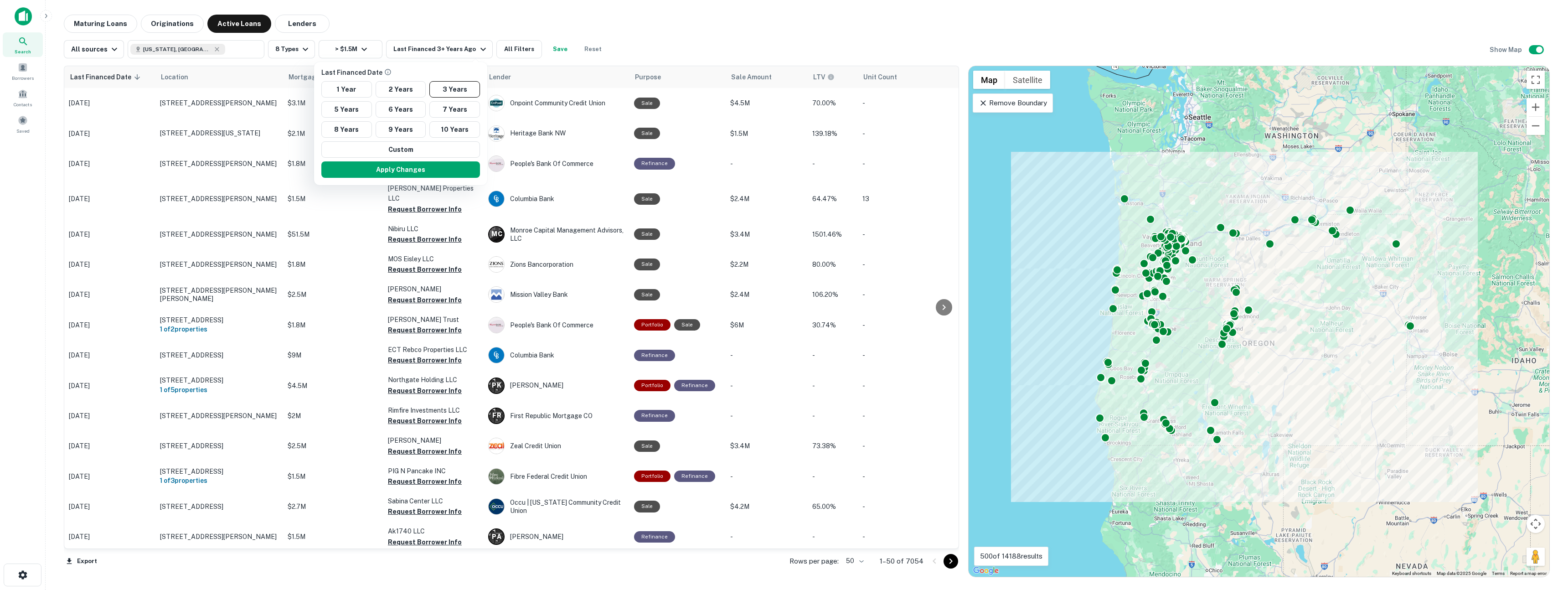
click at [113, 5] on div at bounding box center [784, 295] width 1568 height 590
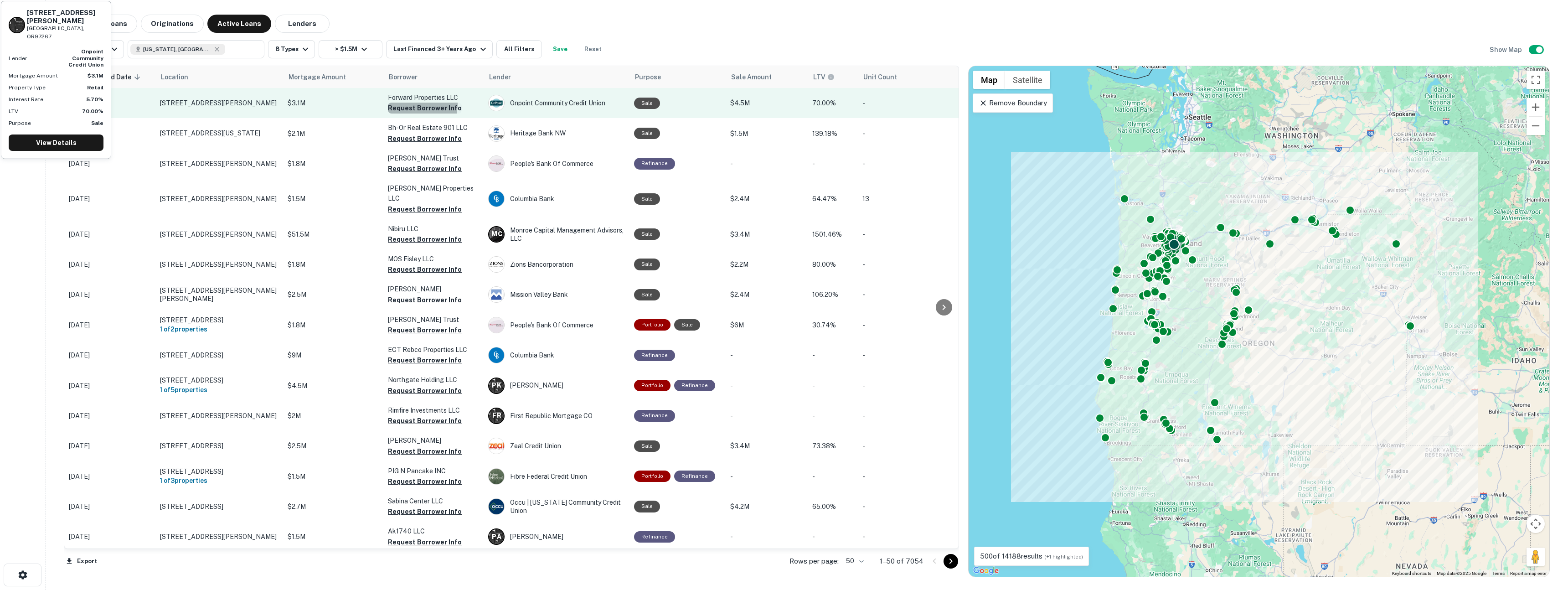
click at [403, 103] on button "Request Borrower Info" at bounding box center [425, 108] width 74 height 11
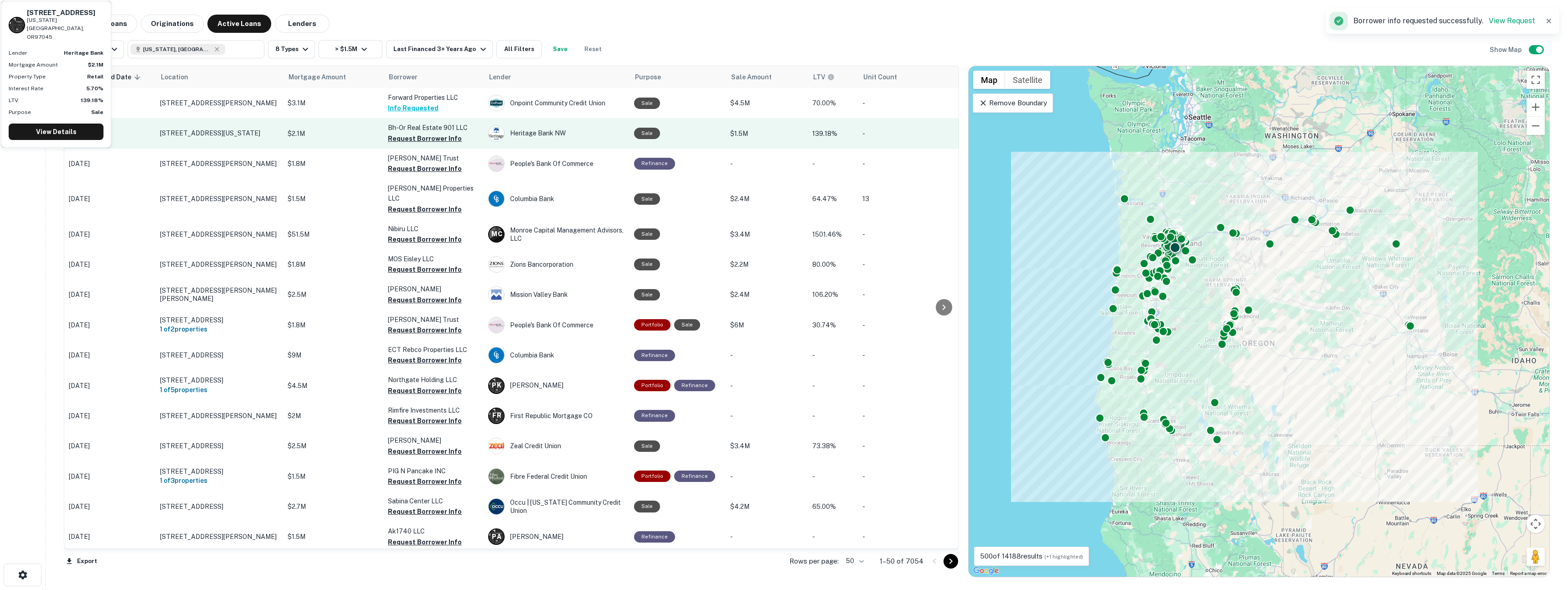
click at [403, 138] on button "Request Borrower Info" at bounding box center [425, 139] width 74 height 11
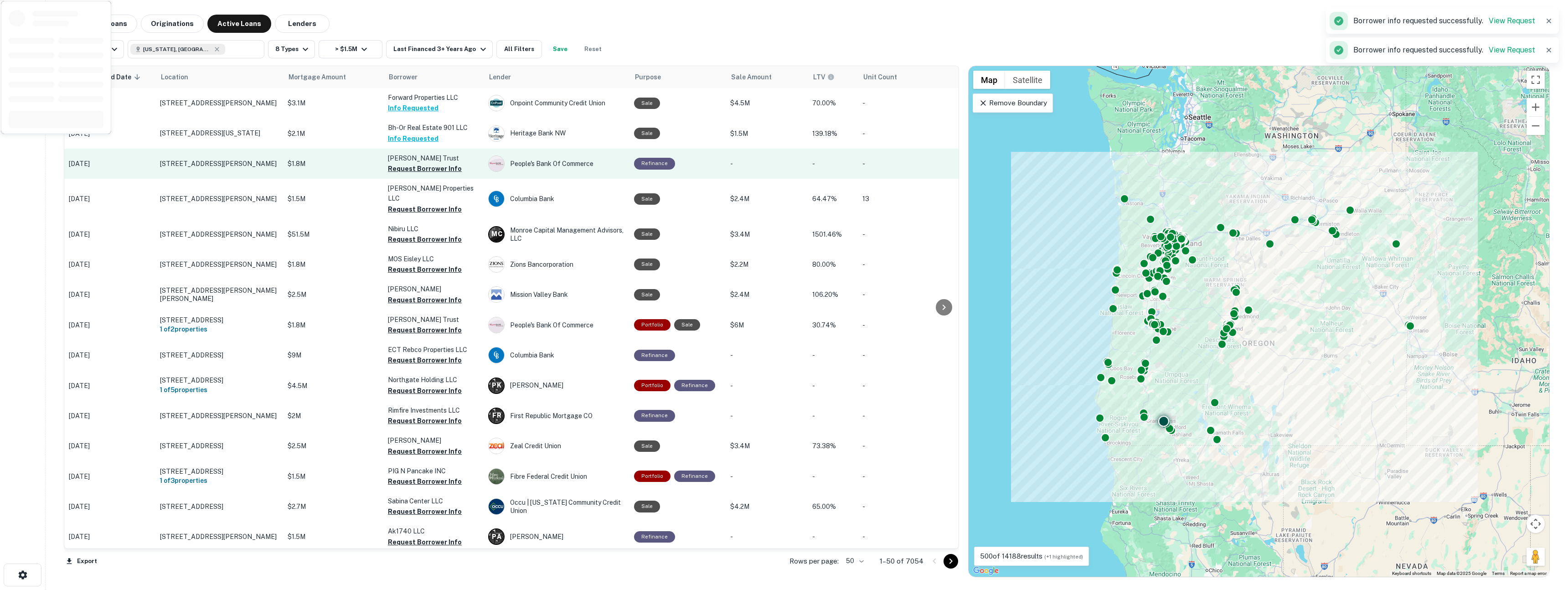
drag, startPoint x: 414, startPoint y: 169, endPoint x: 409, endPoint y: 170, distance: 5.1
click at [414, 169] on button "Request Borrower Info" at bounding box center [425, 169] width 74 height 11
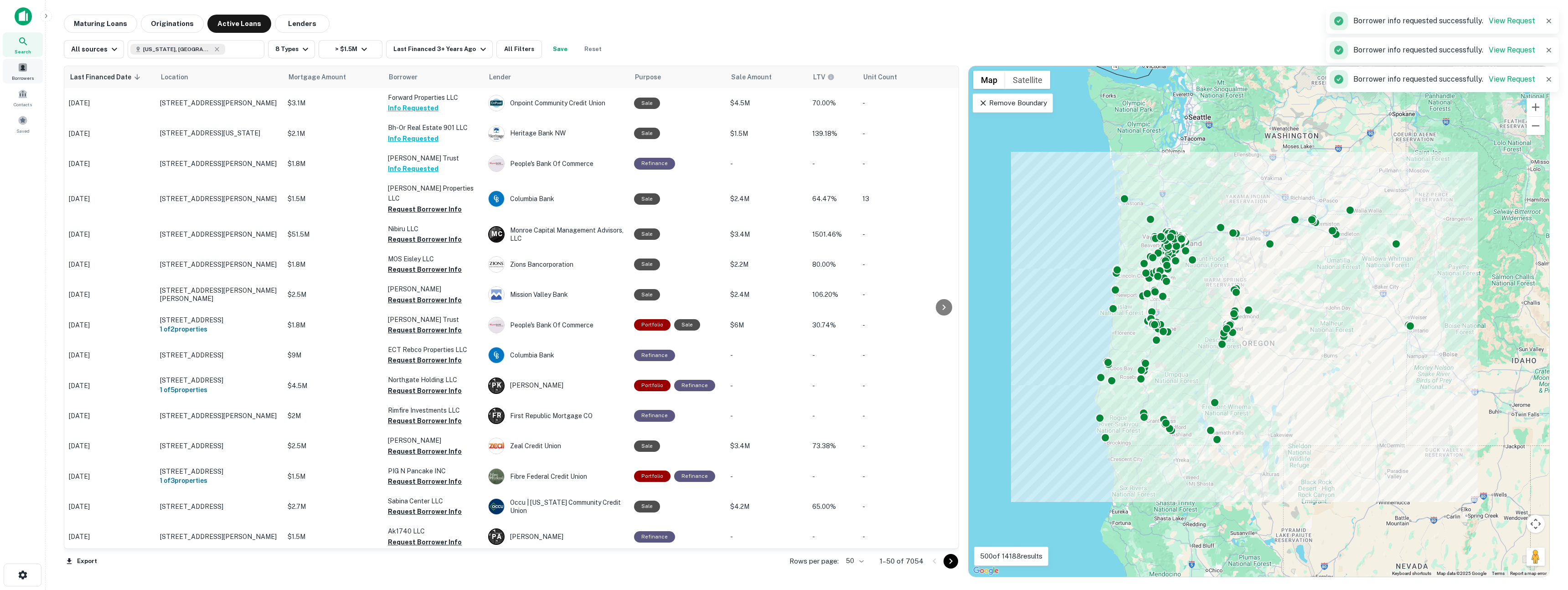
click at [24, 67] on span at bounding box center [22, 67] width 10 height 10
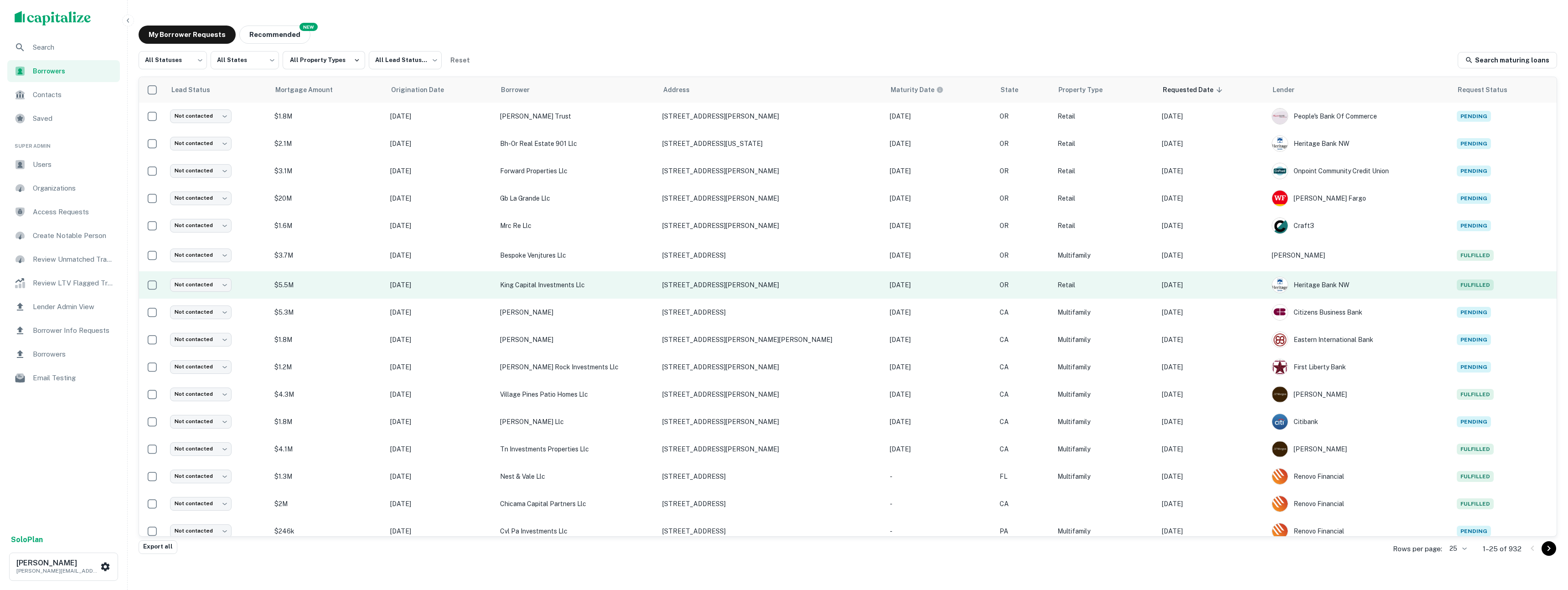
scroll to position [255, 0]
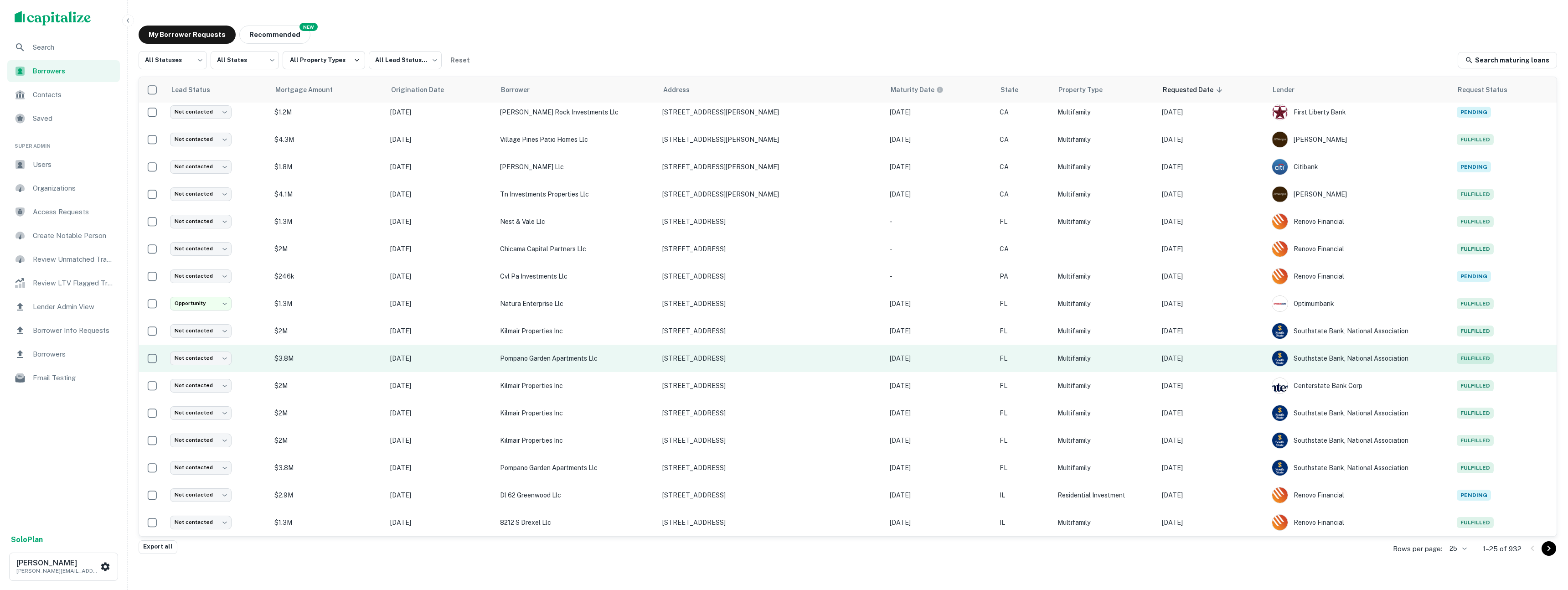
click at [1210, 353] on p "[DATE]" at bounding box center [1212, 358] width 100 height 10
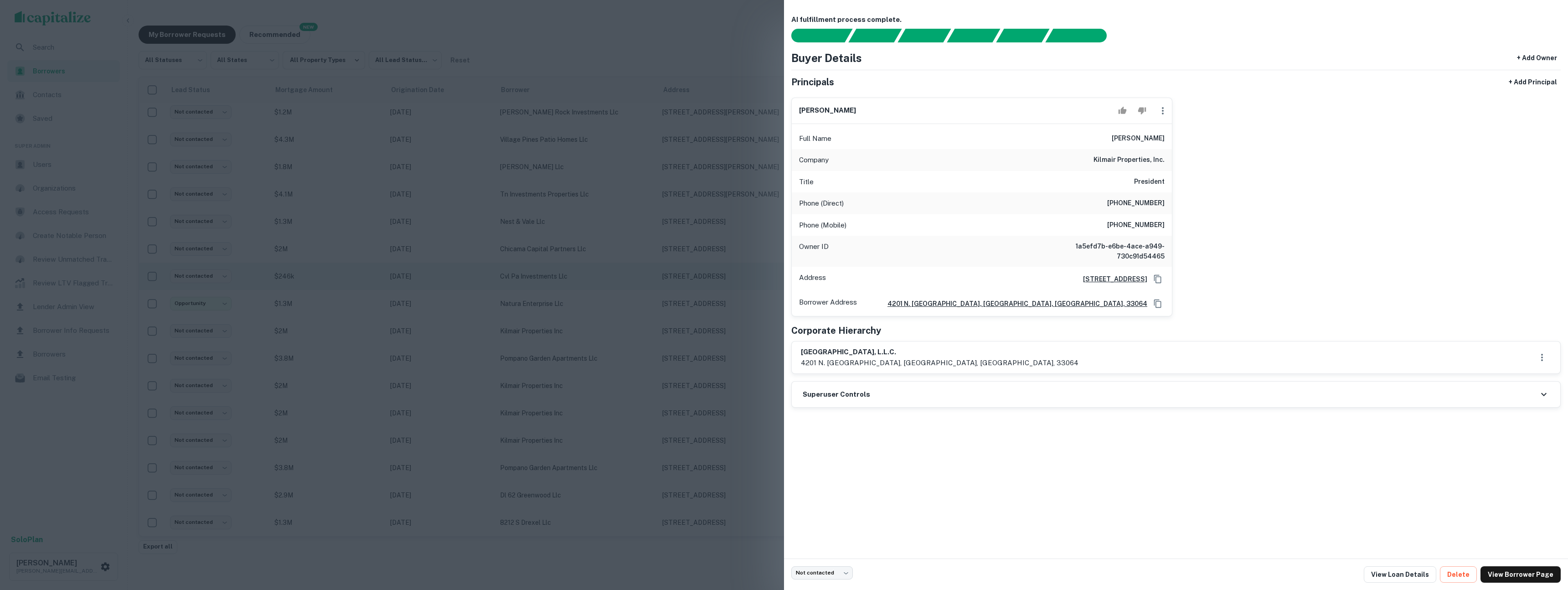
click at [640, 282] on div at bounding box center [784, 295] width 1568 height 590
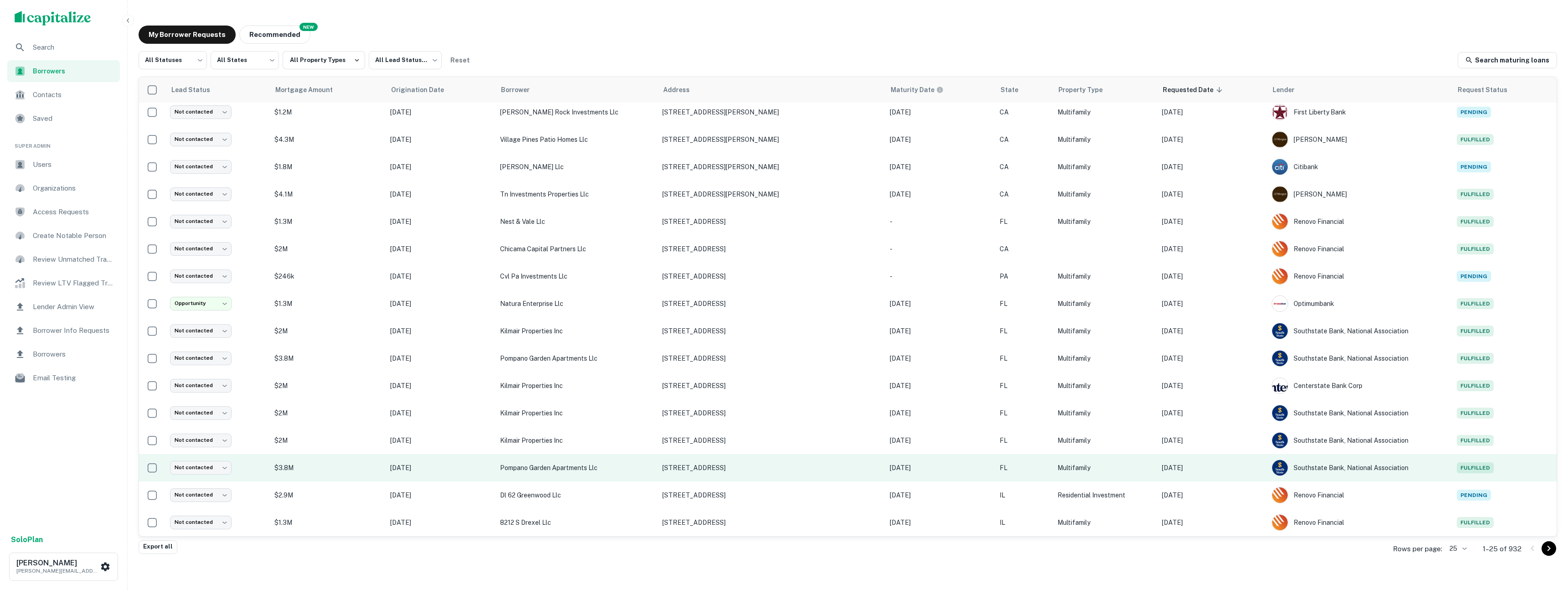
click at [1223, 468] on p "[DATE]" at bounding box center [1212, 468] width 100 height 10
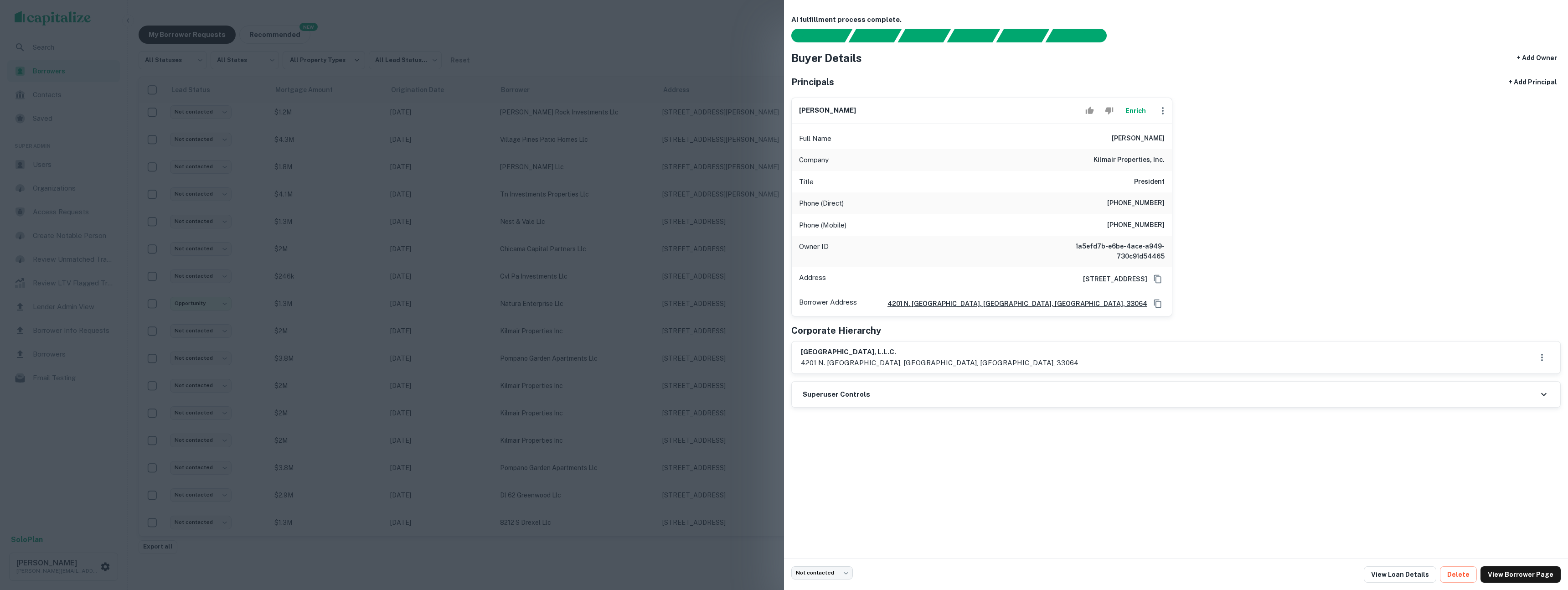
click at [700, 297] on div at bounding box center [784, 295] width 1568 height 590
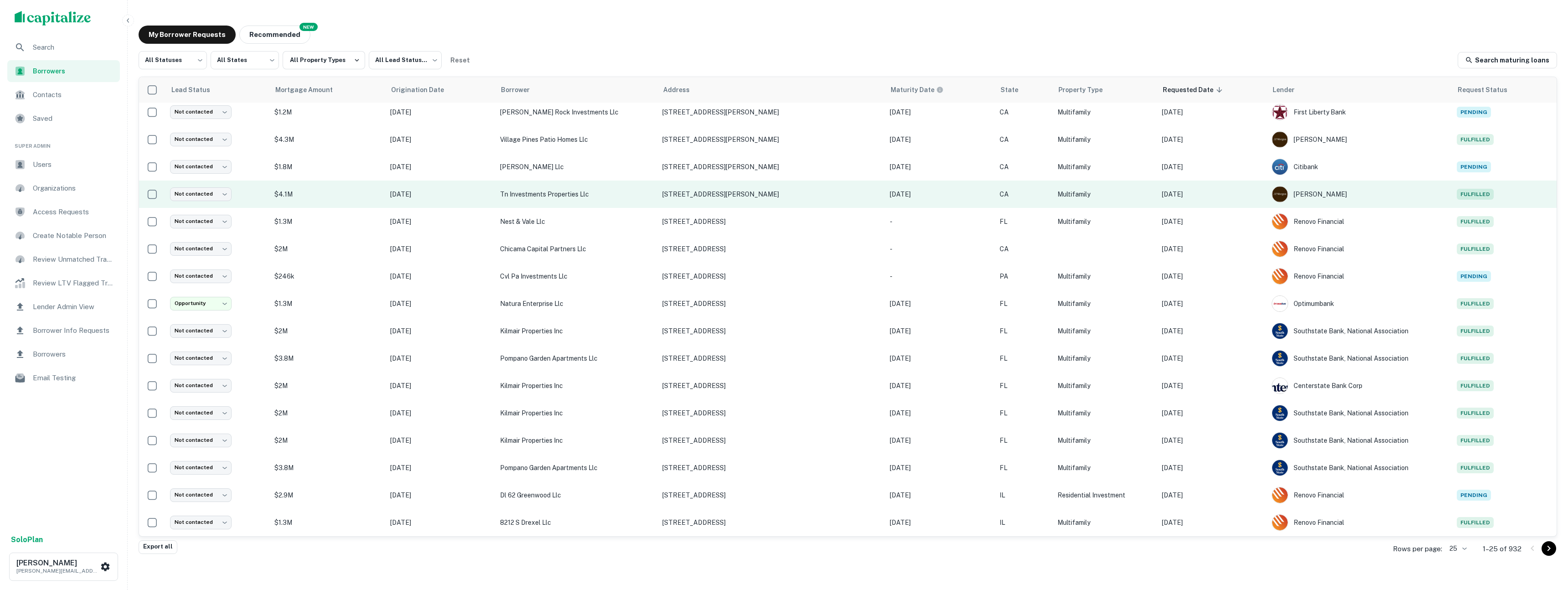
click at [1237, 189] on p "[DATE]" at bounding box center [1212, 194] width 100 height 10
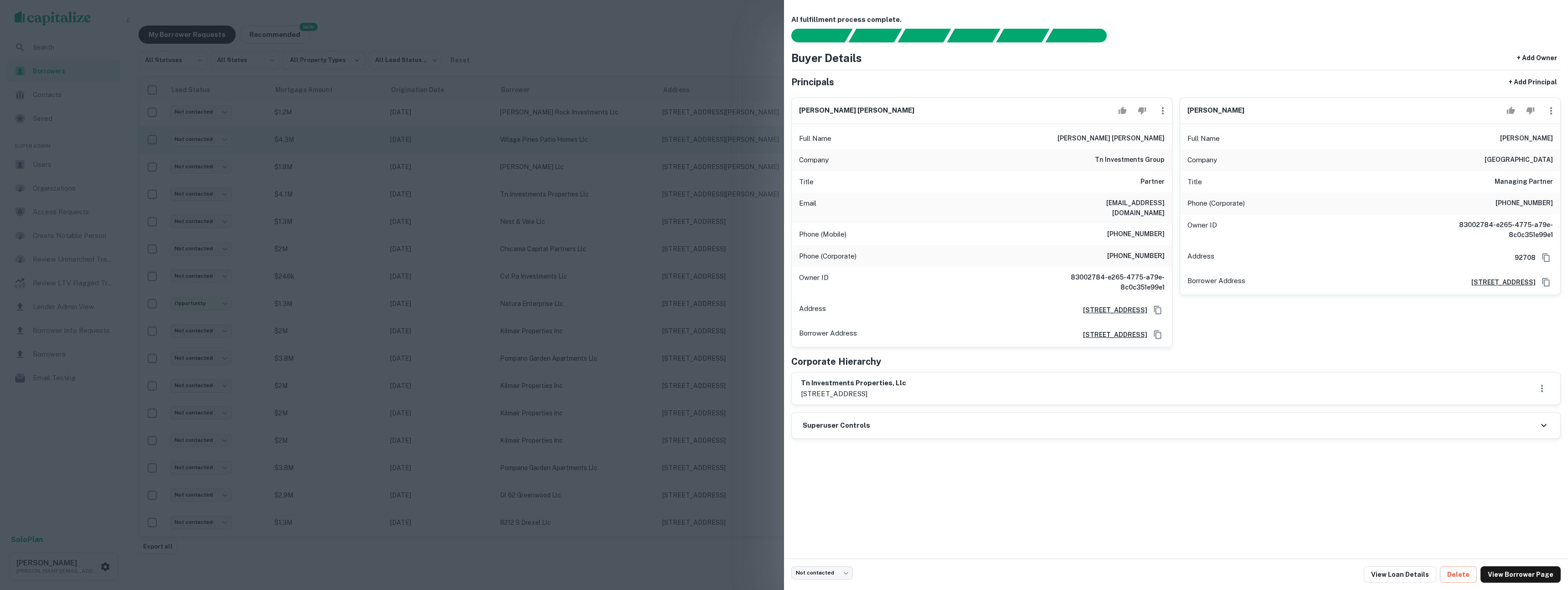
drag, startPoint x: 375, startPoint y: 299, endPoint x: 285, endPoint y: 131, distance: 190.6
click at [375, 299] on div at bounding box center [784, 295] width 1568 height 590
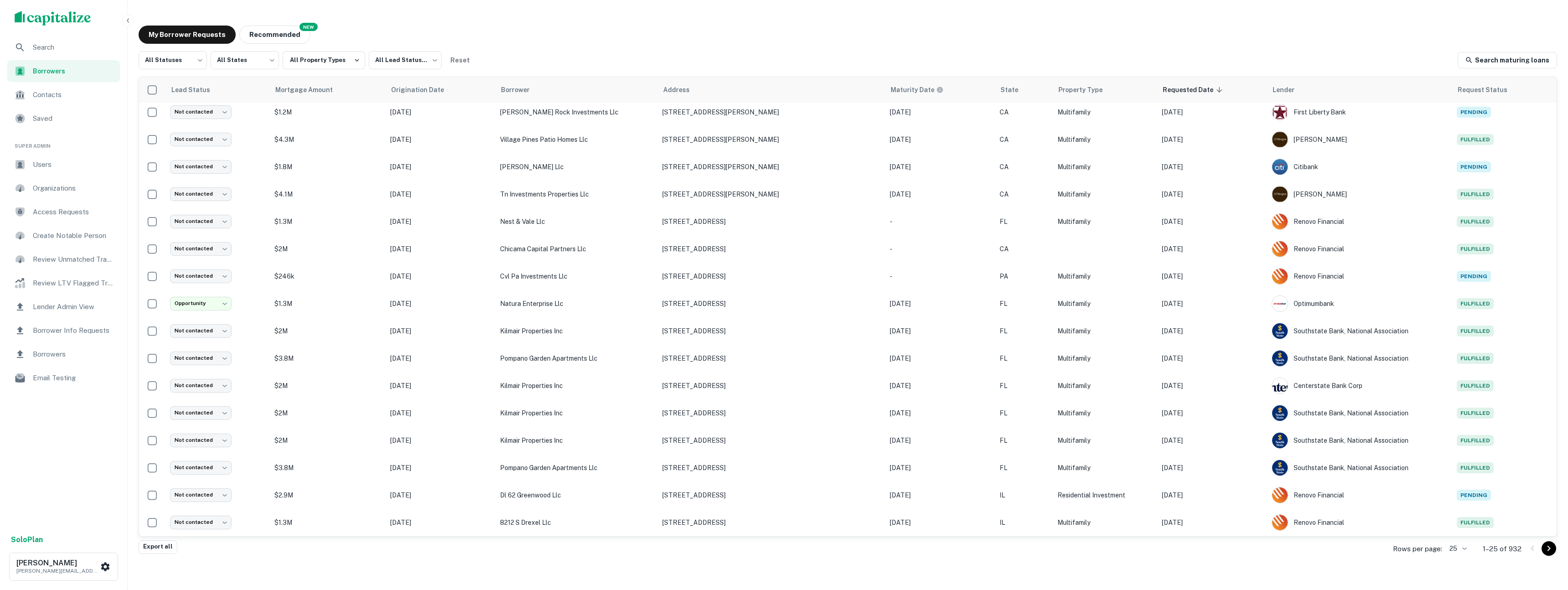
click at [127, 21] on icon "button" at bounding box center [128, 20] width 2 height 4
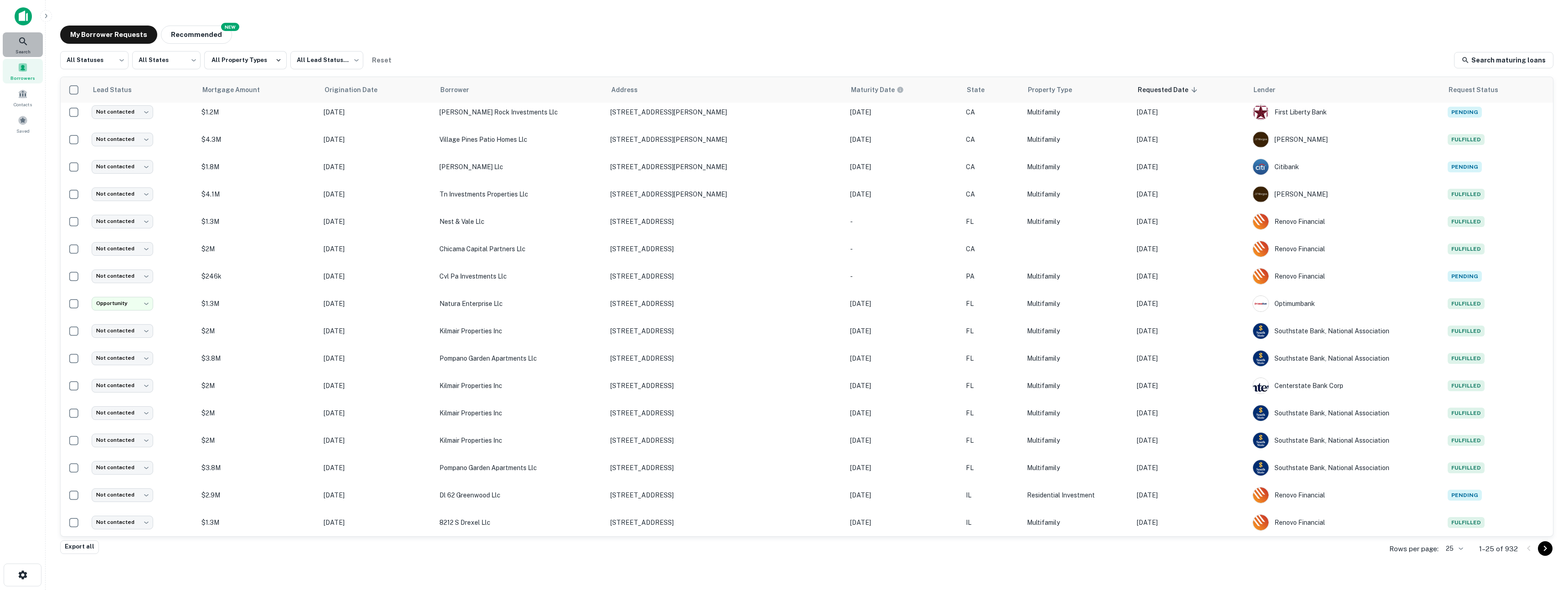
click at [24, 43] on icon at bounding box center [23, 41] width 7 height 7
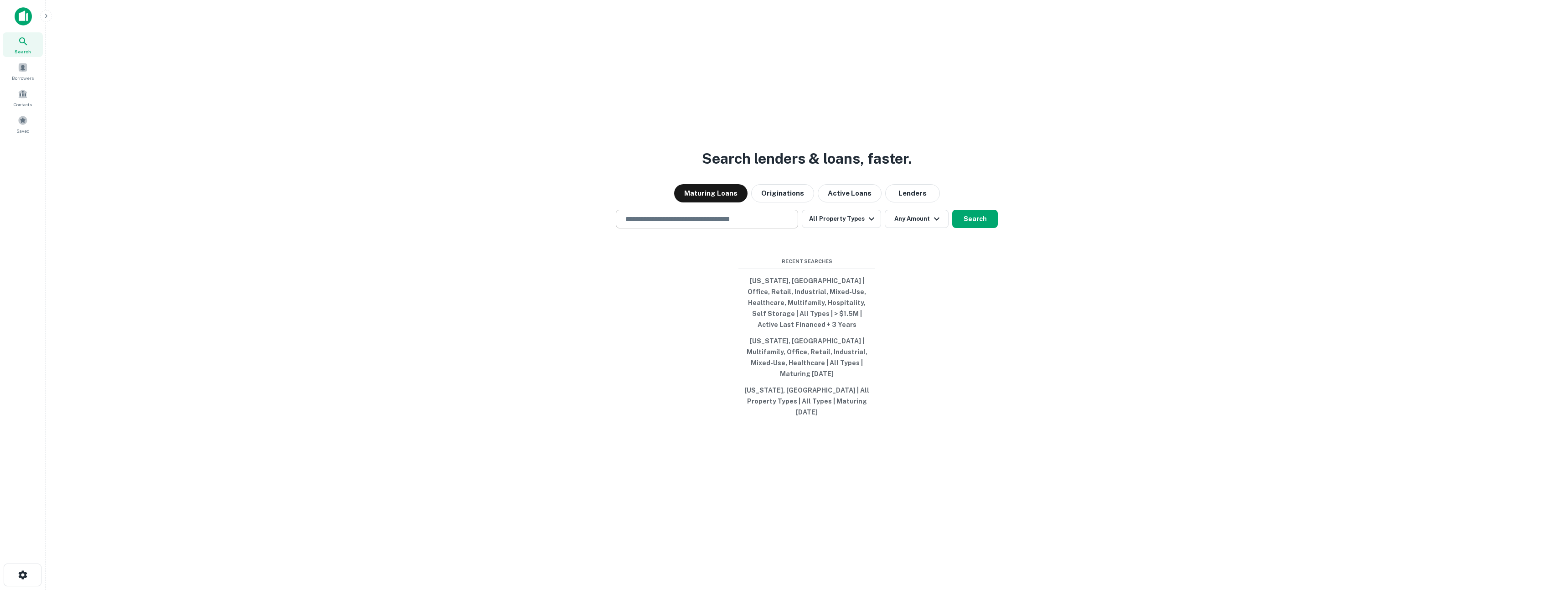
click at [683, 229] on div "​" at bounding box center [707, 219] width 182 height 19
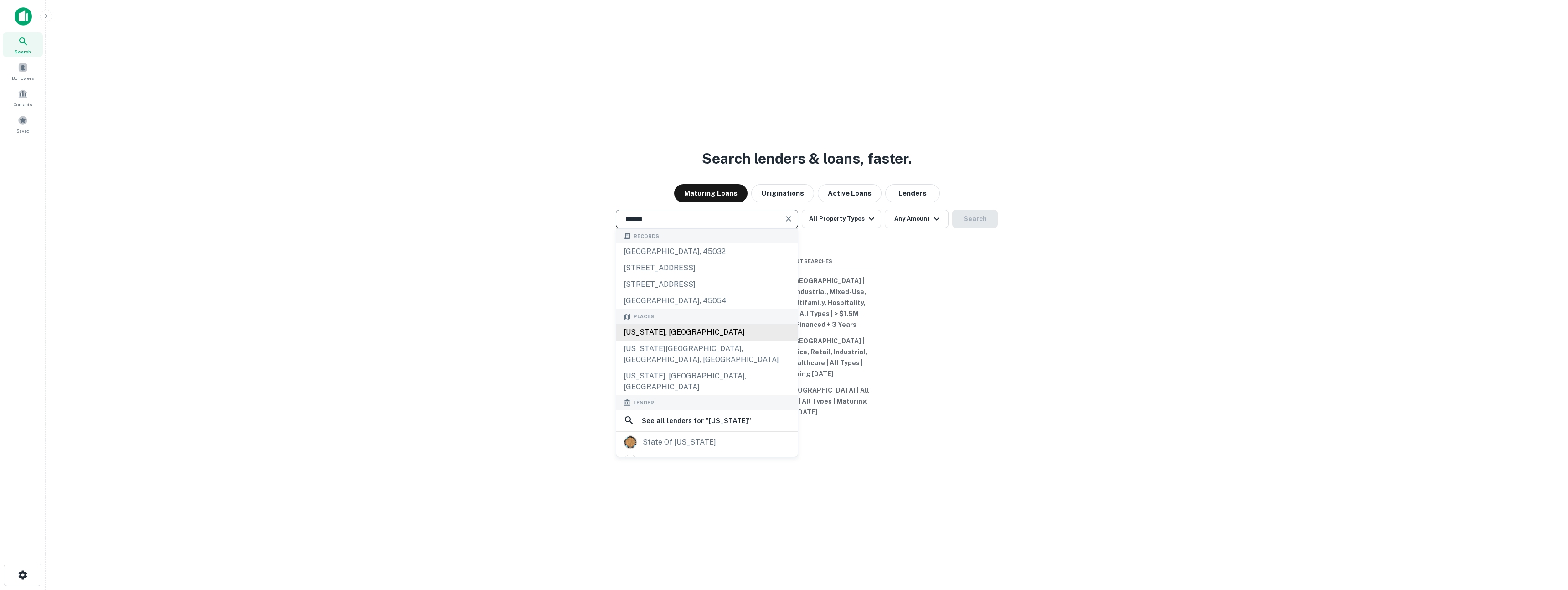
click at [641, 341] on div "Oregon, USA" at bounding box center [707, 332] width 182 height 16
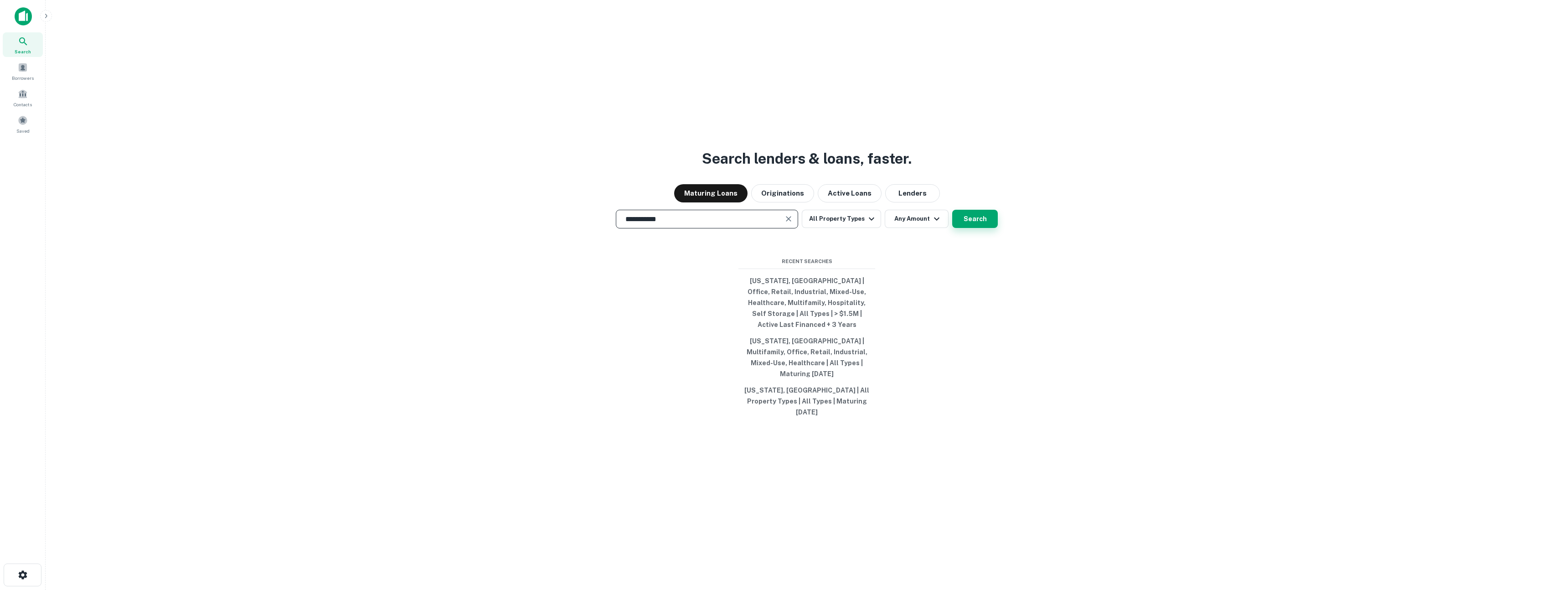
type input "**********"
click at [966, 228] on button "Search" at bounding box center [975, 219] width 46 height 18
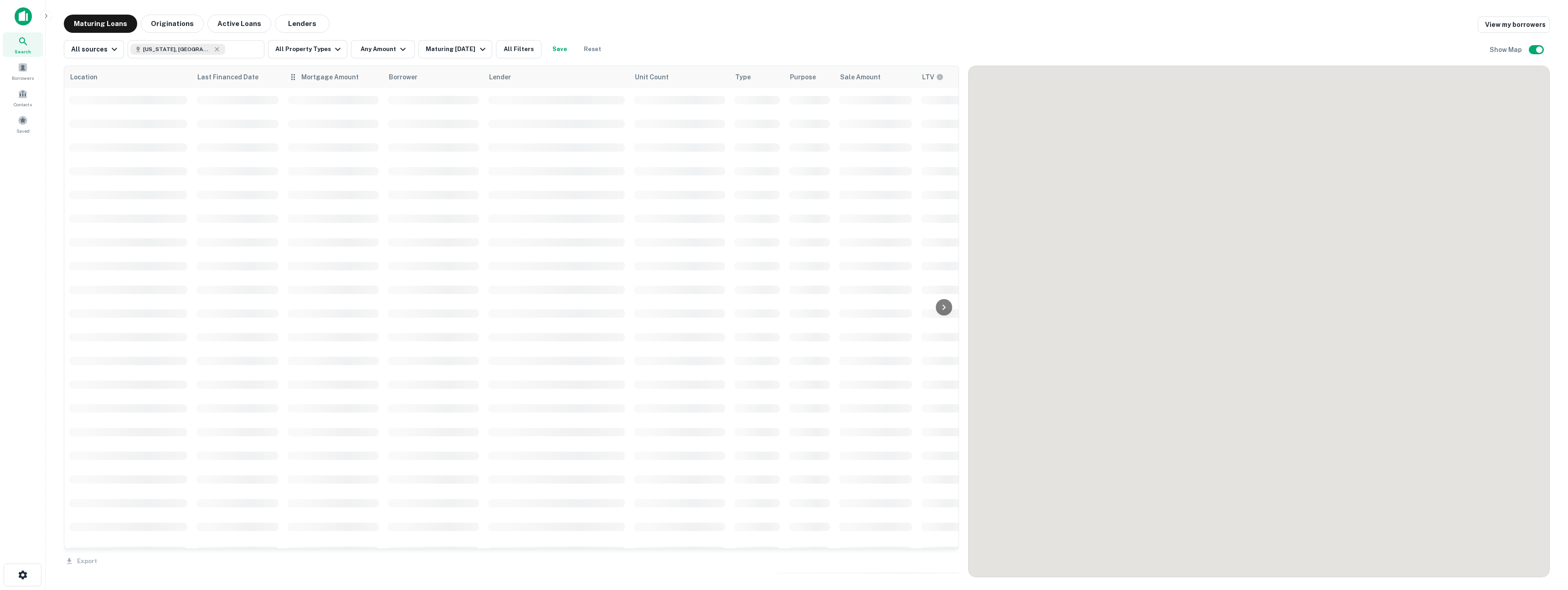
scroll to position [255, 0]
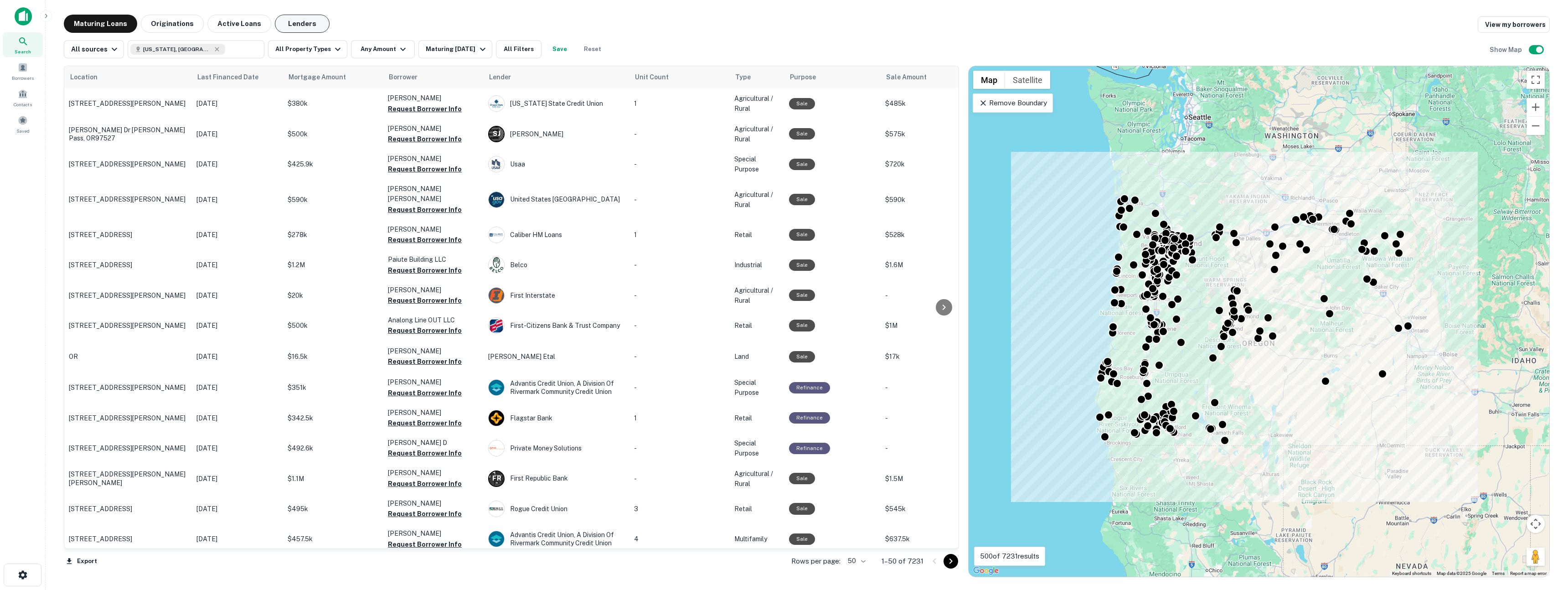
click at [295, 24] on button "Lenders" at bounding box center [302, 23] width 55 height 18
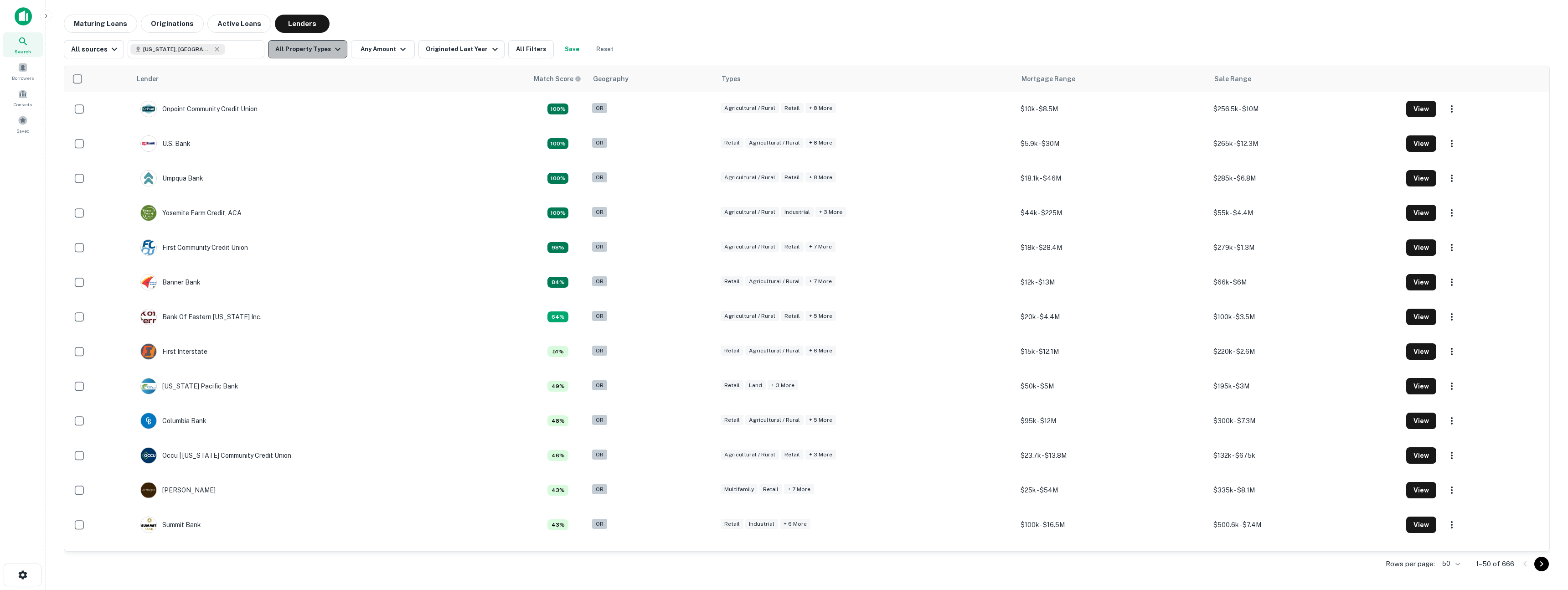
click at [314, 55] on button "All Property Types" at bounding box center [307, 49] width 79 height 18
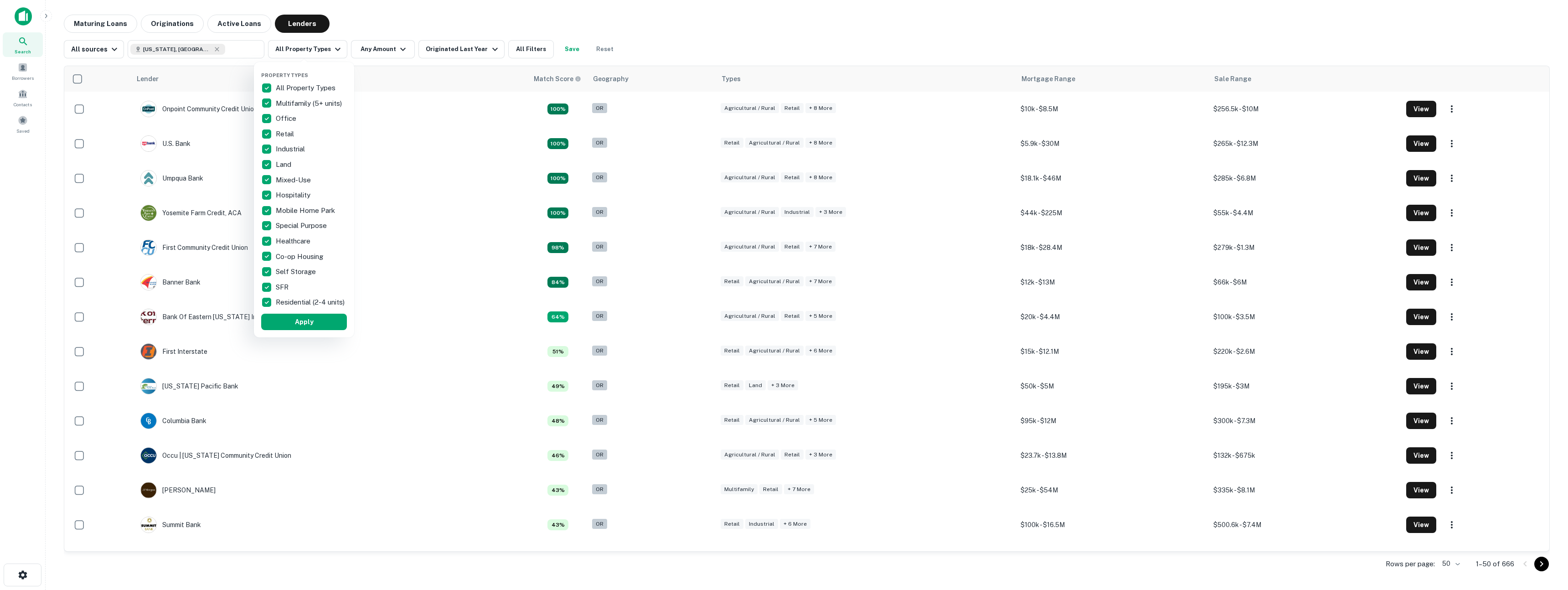
drag, startPoint x: 280, startPoint y: 84, endPoint x: 277, endPoint y: 90, distance: 6.7
click at [280, 84] on p "All Property Types" at bounding box center [306, 88] width 62 height 11
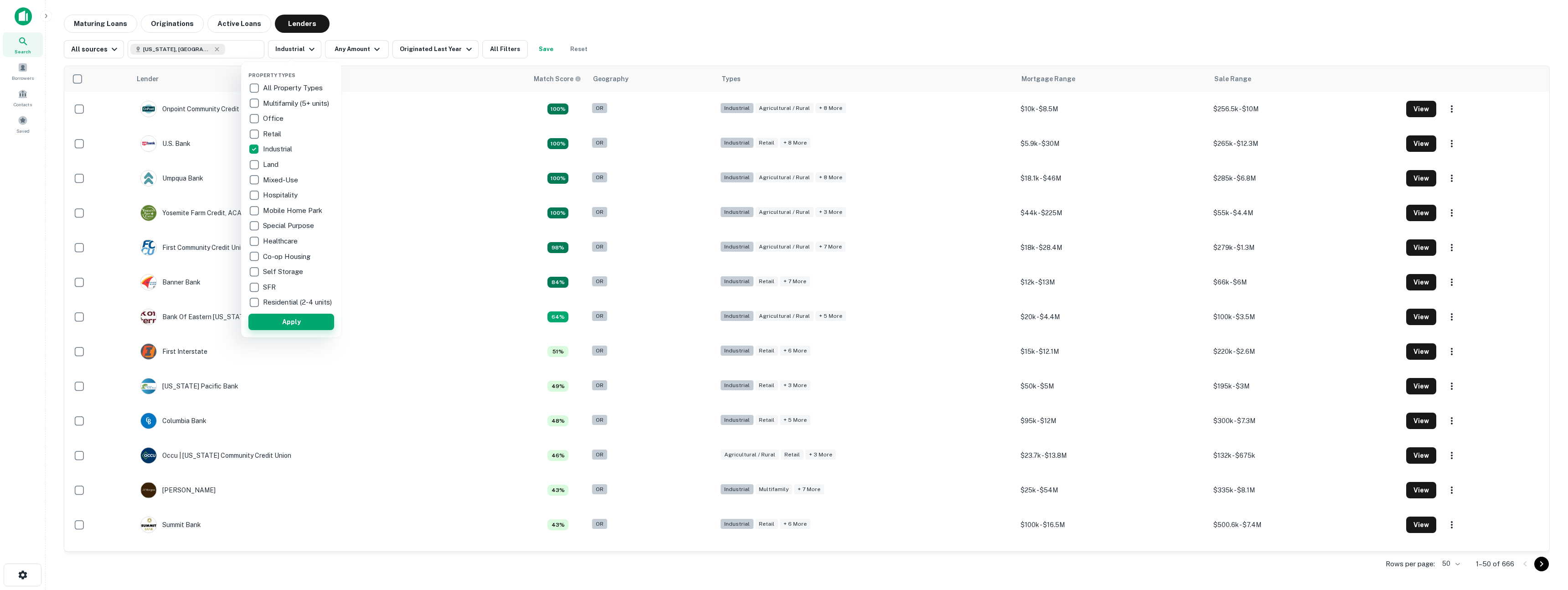
click at [266, 329] on button "Apply" at bounding box center [291, 322] width 86 height 16
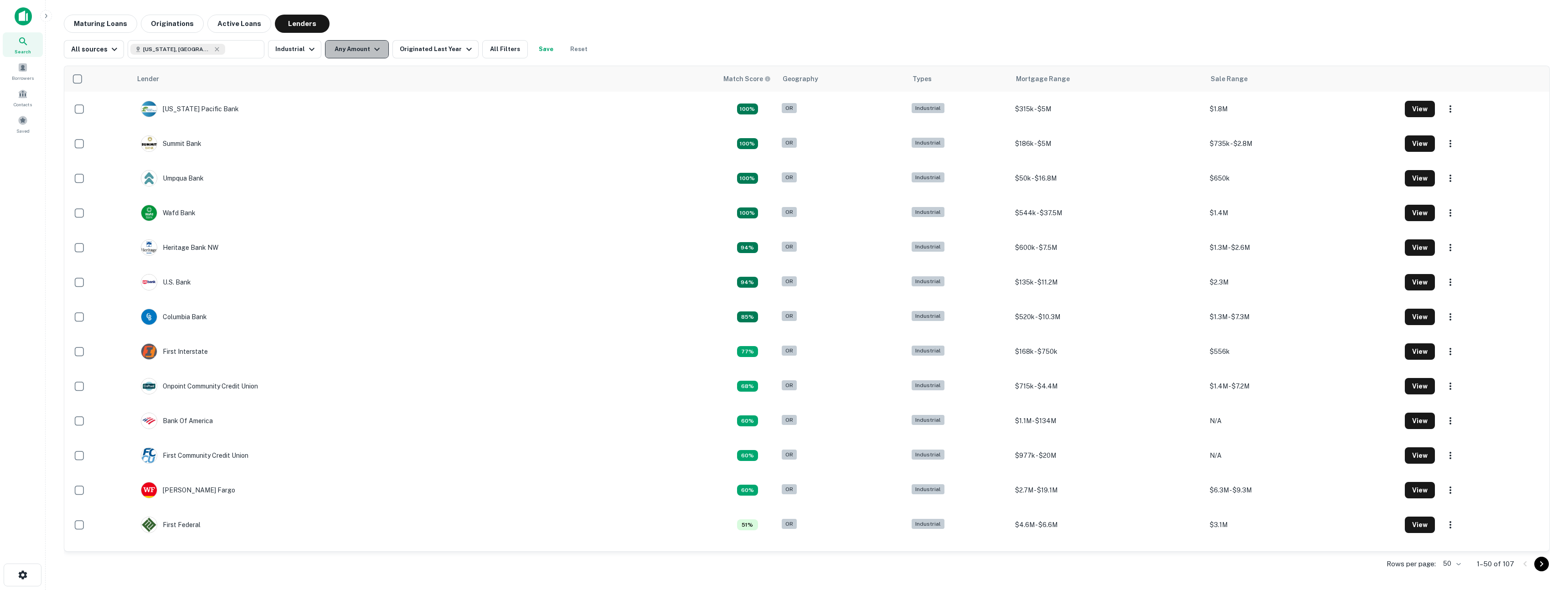
click at [341, 46] on button "Any Amount" at bounding box center [357, 49] width 64 height 18
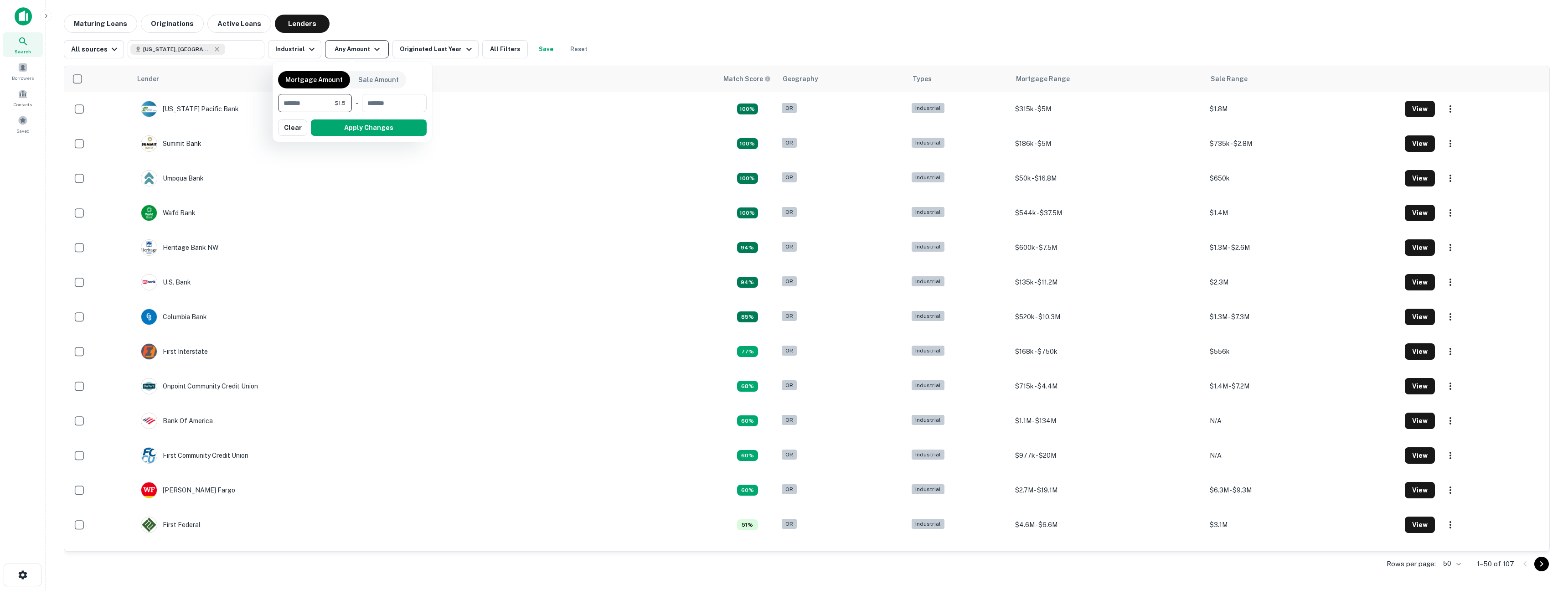
type input "*******"
click at [371, 126] on button "Apply Changes" at bounding box center [369, 127] width 116 height 16
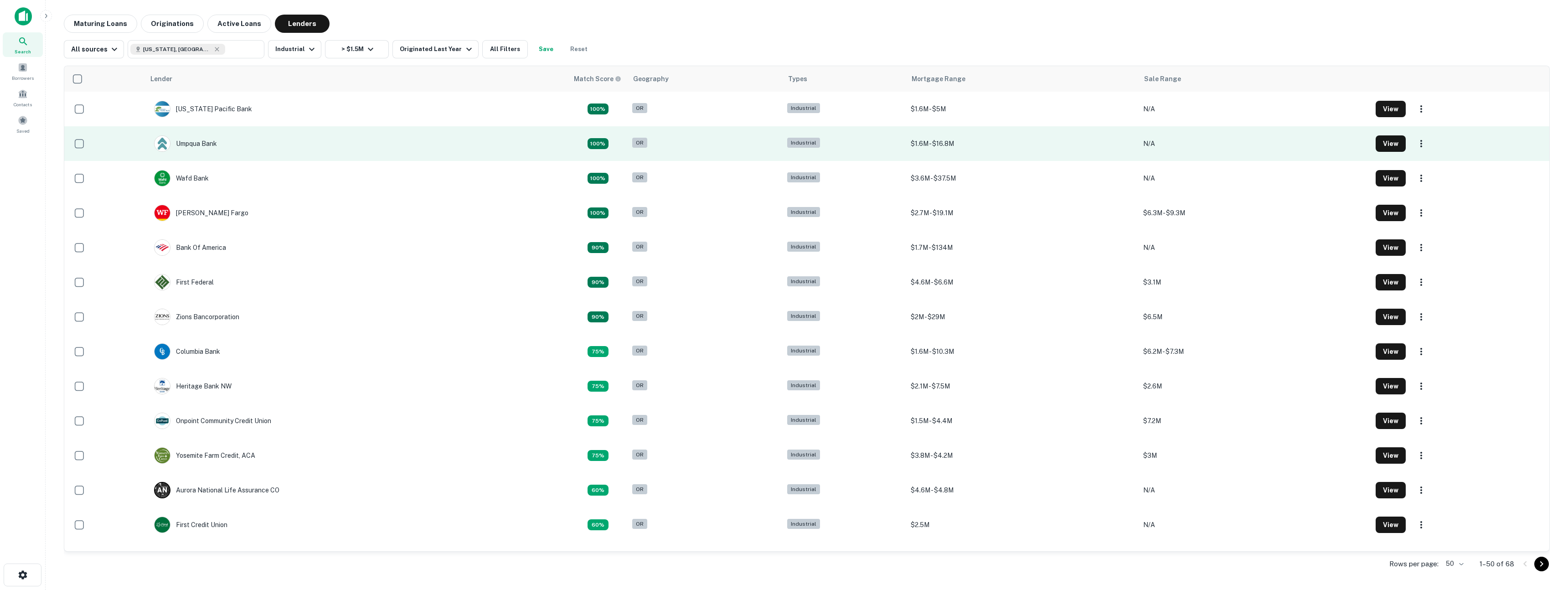
click at [276, 149] on td "Umpqua Bank" at bounding box center [356, 144] width 424 height 35
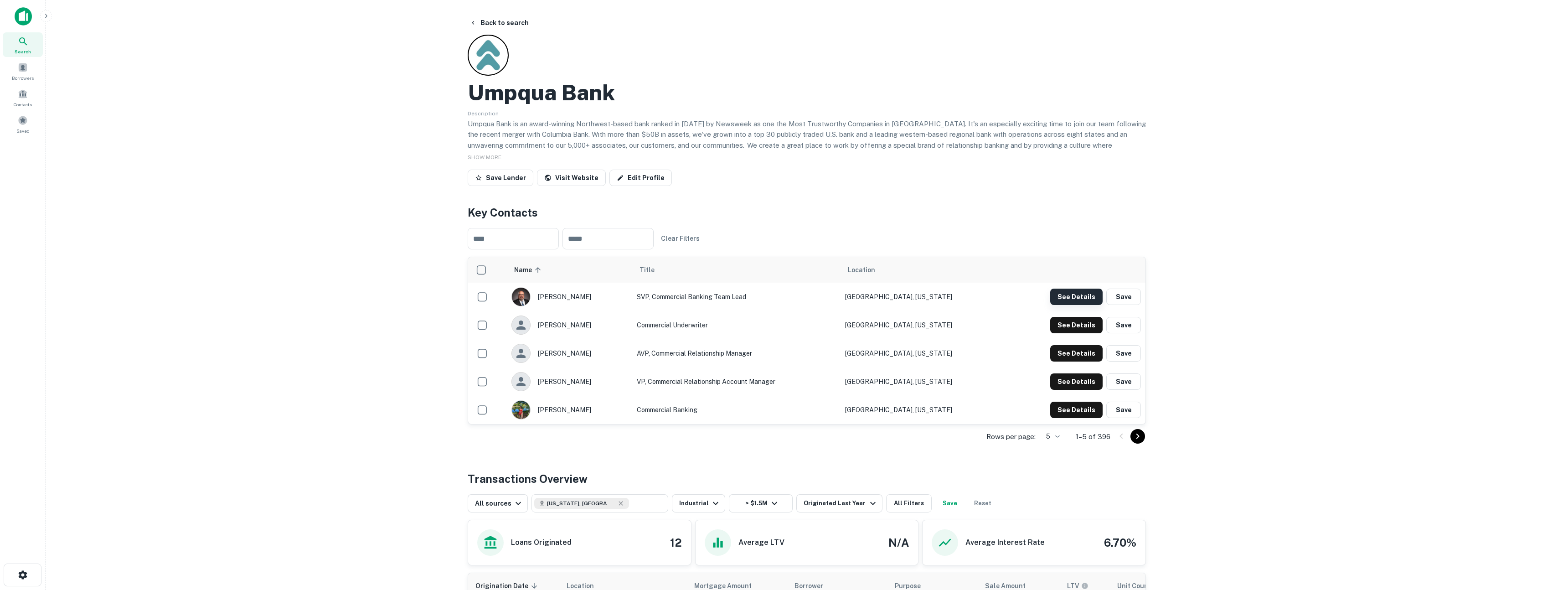
click at [1082, 300] on button "See Details" at bounding box center [1077, 297] width 52 height 16
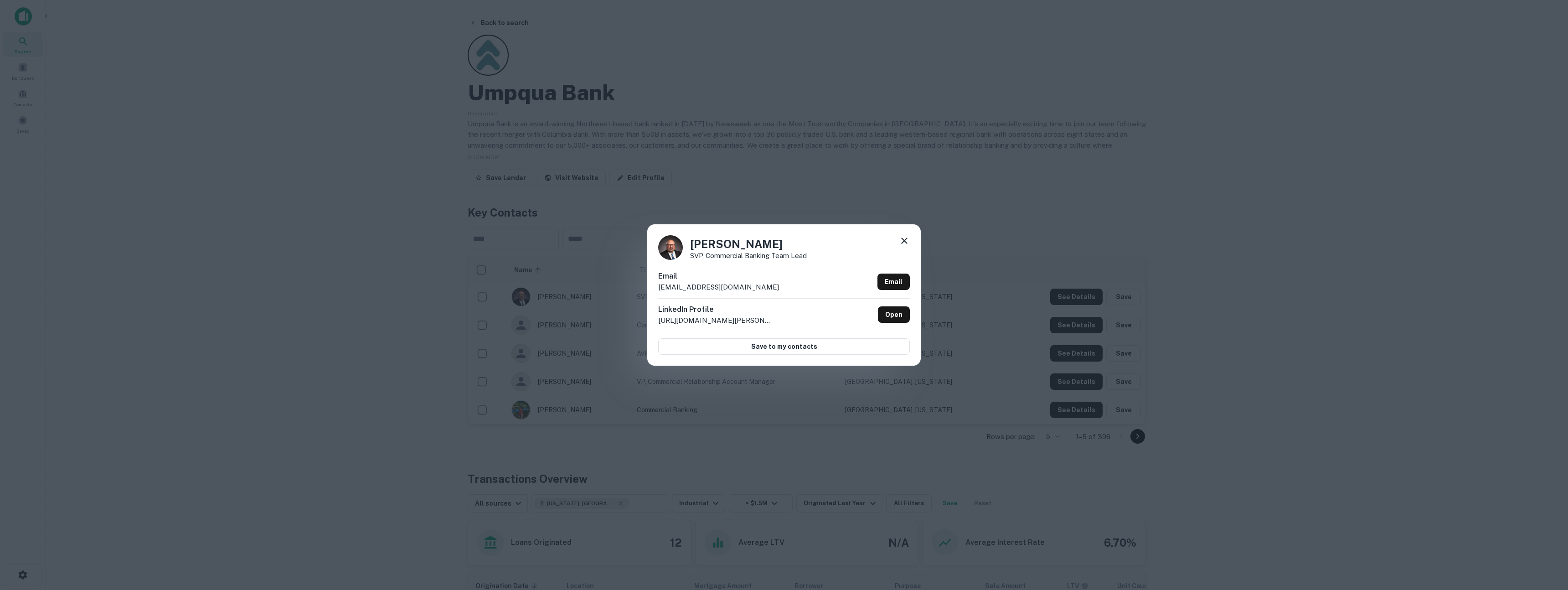
click at [1023, 209] on div "Chris Dupont SVP, Commercial Banking Team Lead Email chrisdupont@umpquabank.com…" at bounding box center [784, 295] width 1568 height 590
